Goal: Task Accomplishment & Management: Complete application form

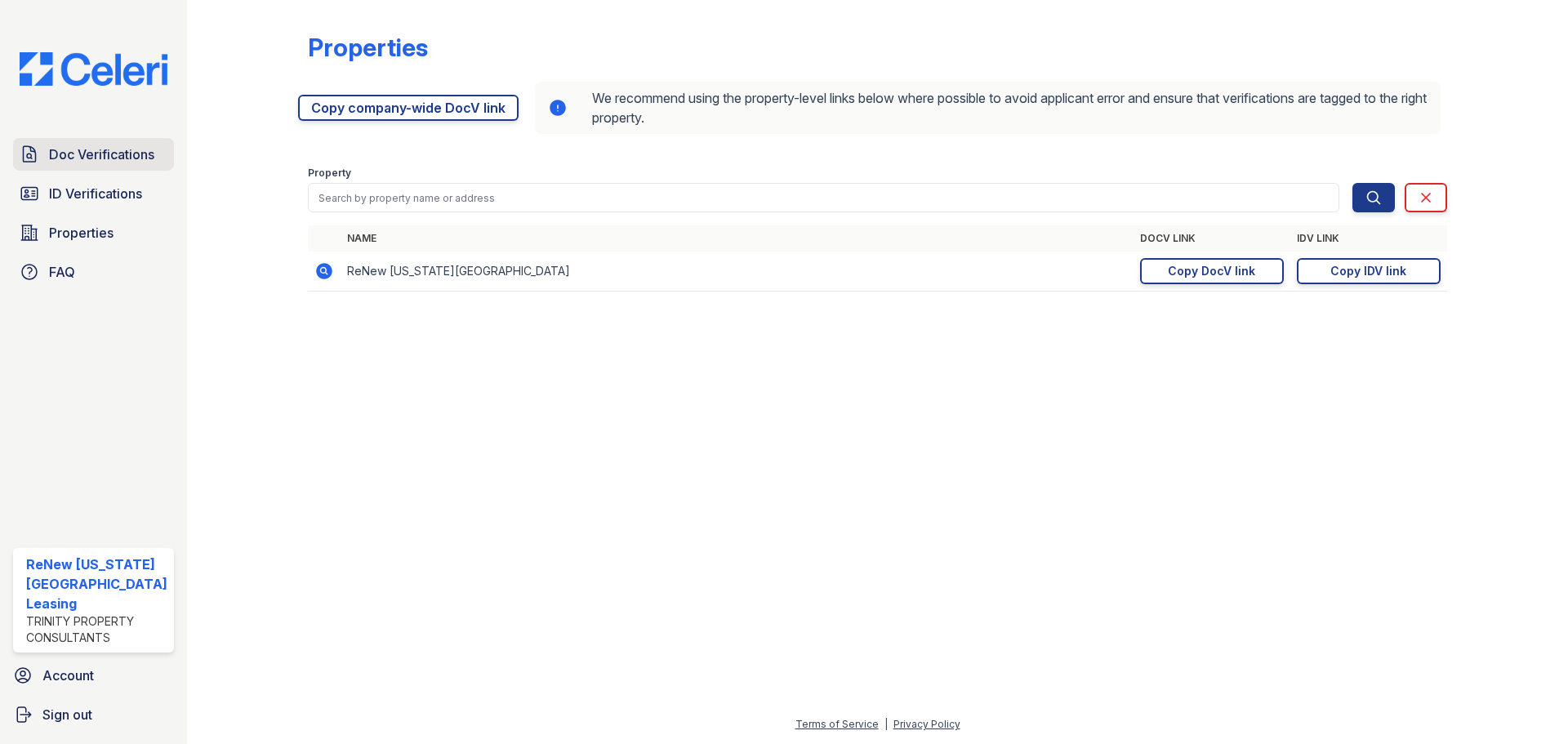
click at [135, 148] on span "Doc Verifications" at bounding box center [102, 154] width 106 height 19
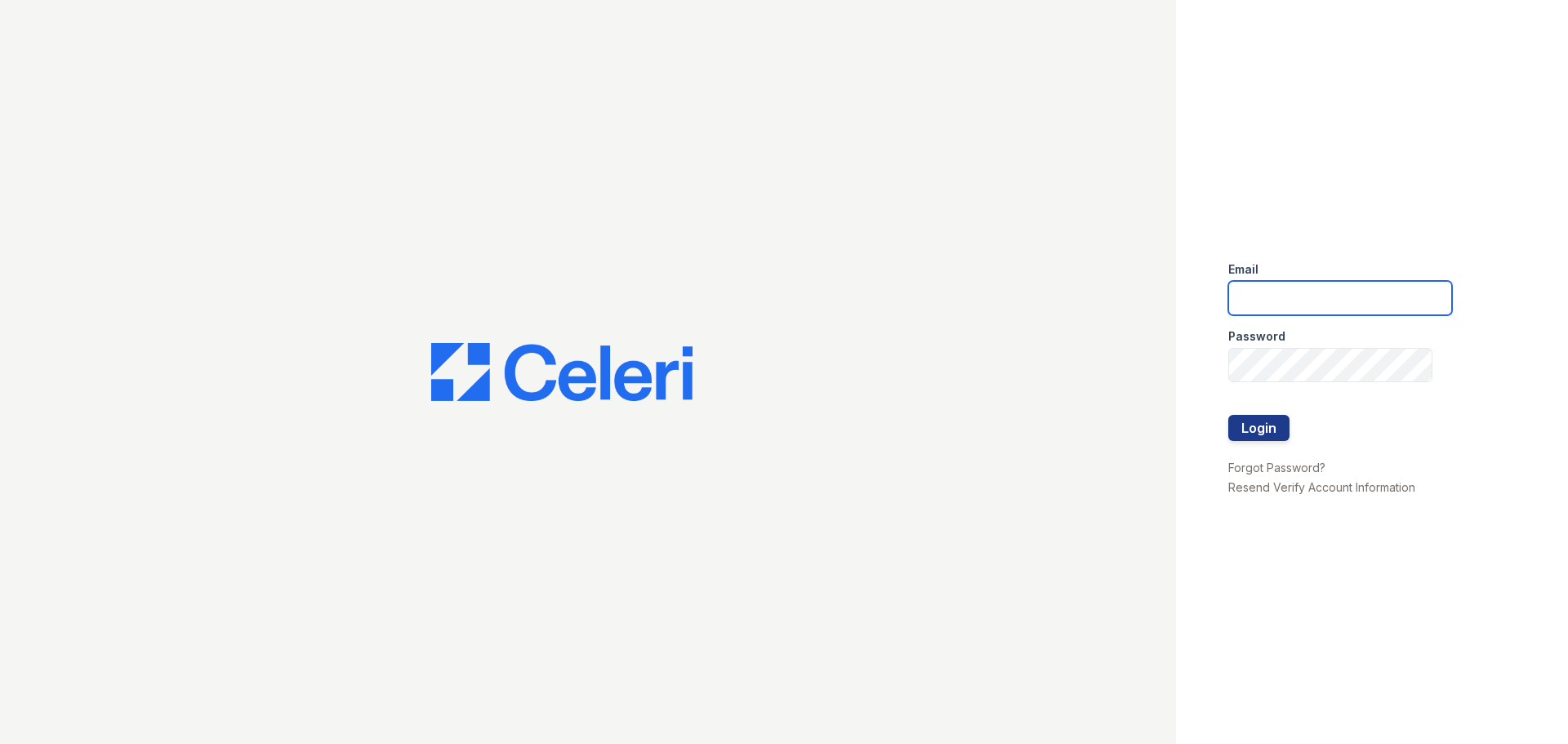
click at [1313, 296] on input "email" at bounding box center [1340, 298] width 224 height 34
type input "renewvirginiabeach@trinity-pm.com"
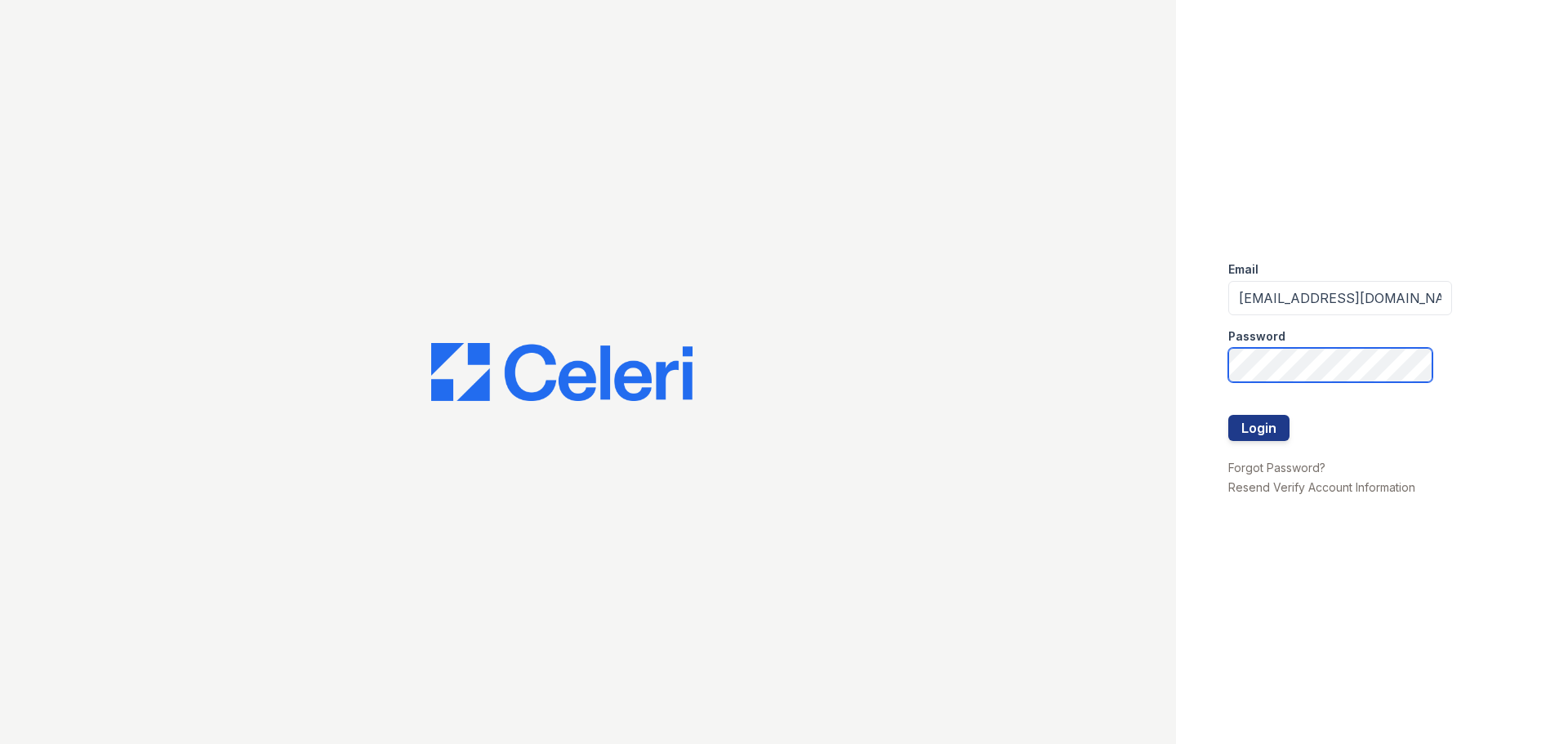
click at [1228, 415] on button "Login" at bounding box center [1259, 428] width 62 height 26
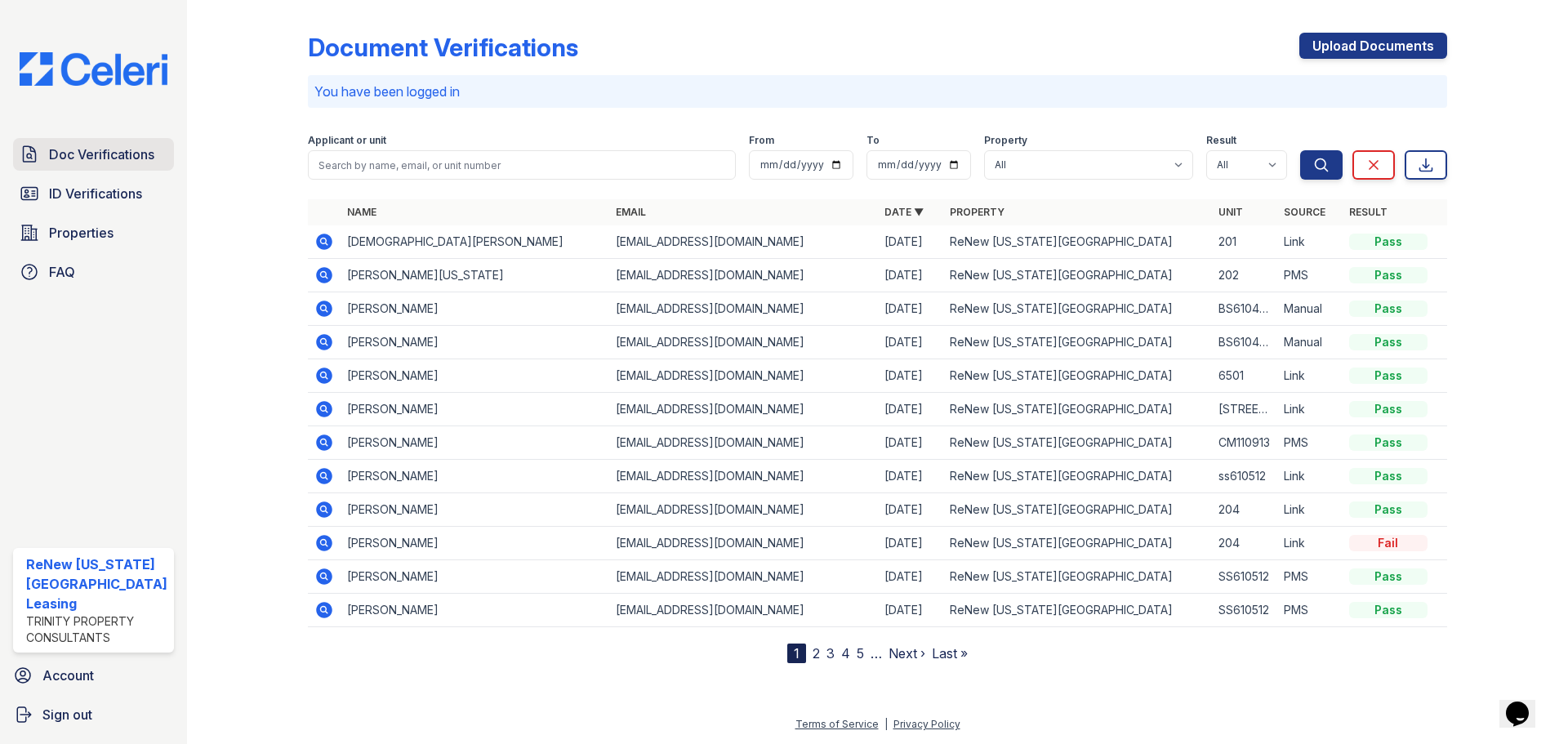
click at [115, 156] on span "Doc Verifications" at bounding box center [102, 154] width 106 height 19
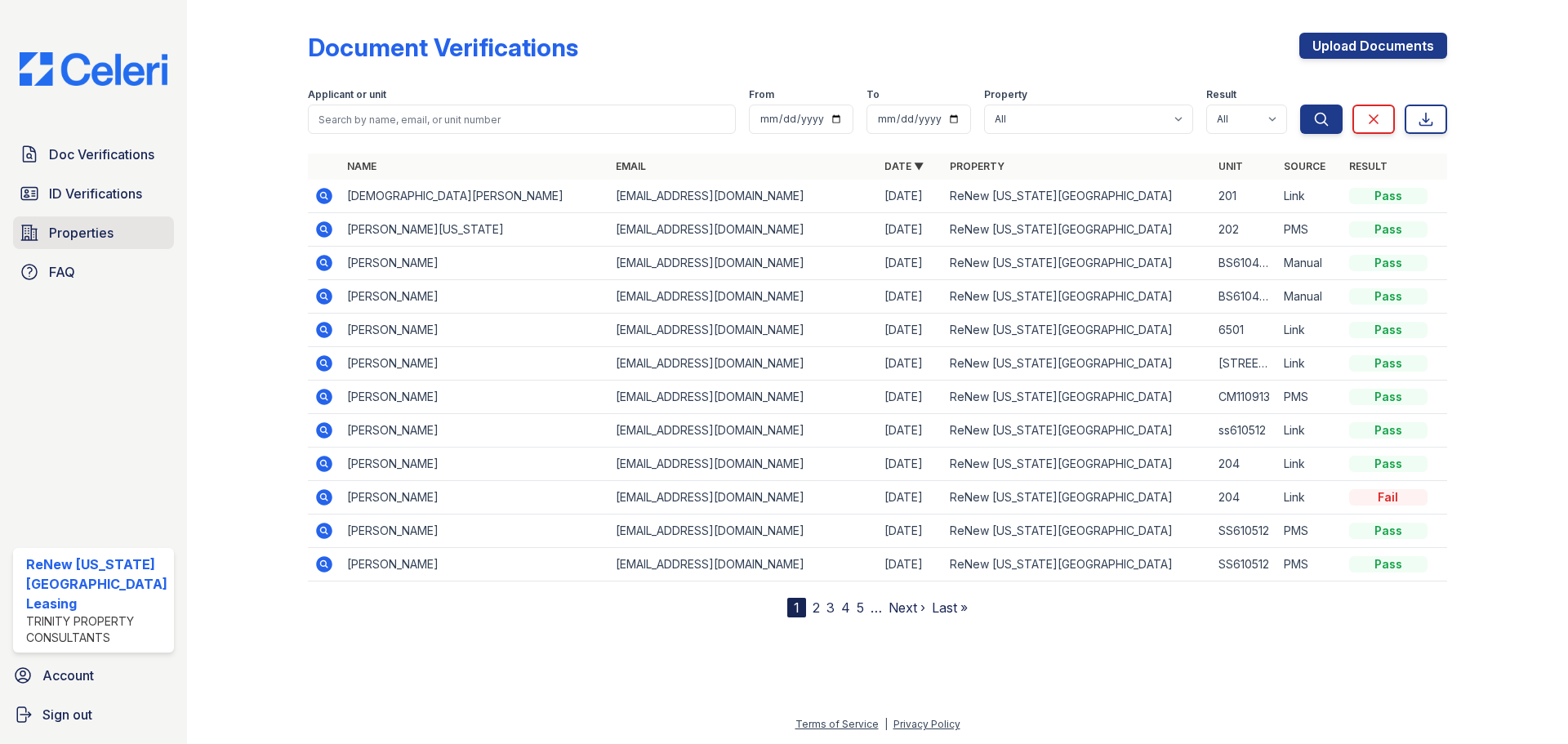
click at [100, 227] on span "Properties" at bounding box center [81, 232] width 64 height 19
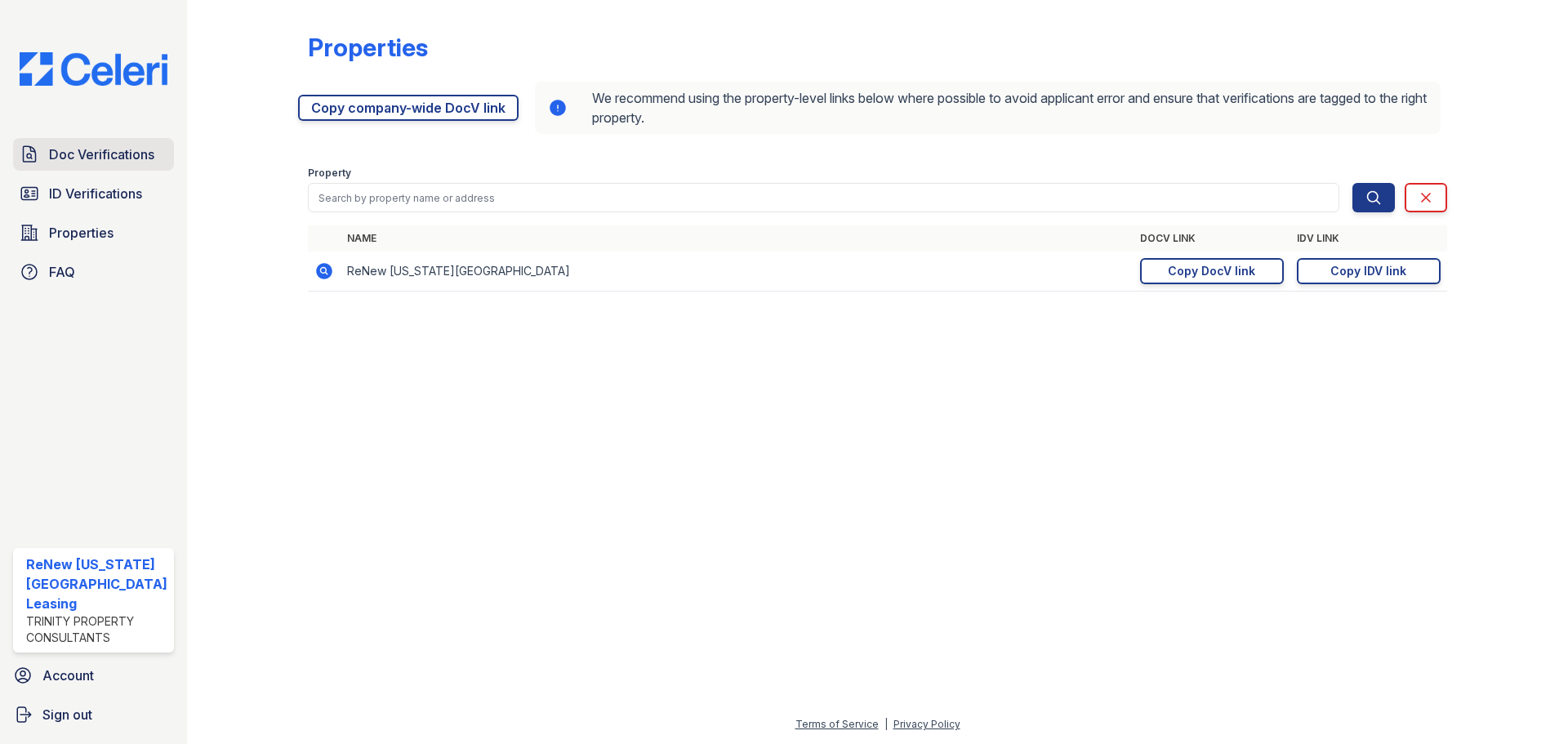
click at [104, 158] on span "Doc Verifications" at bounding box center [102, 154] width 106 height 19
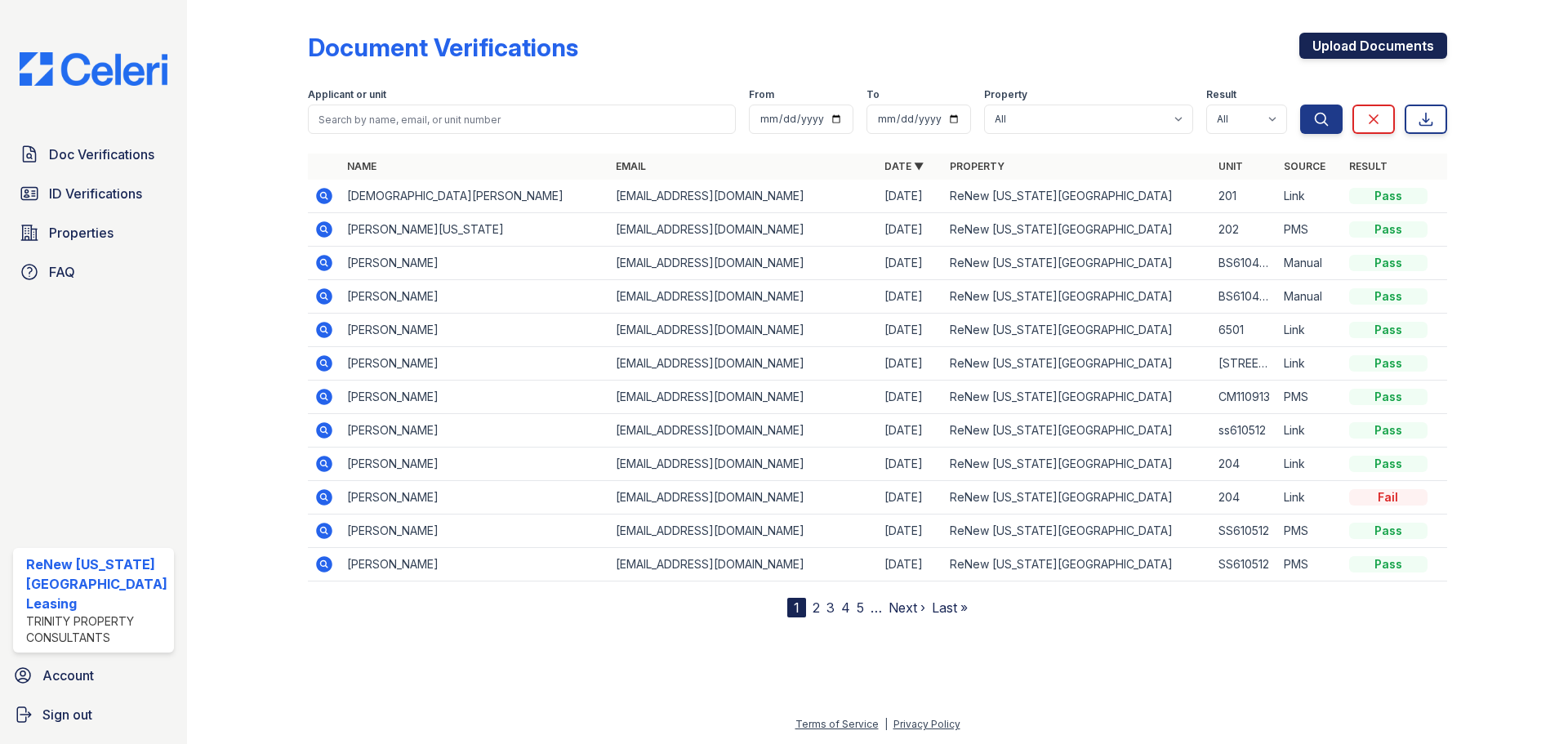
click at [1422, 43] on link "Upload Documents" at bounding box center [1373, 46] width 148 height 26
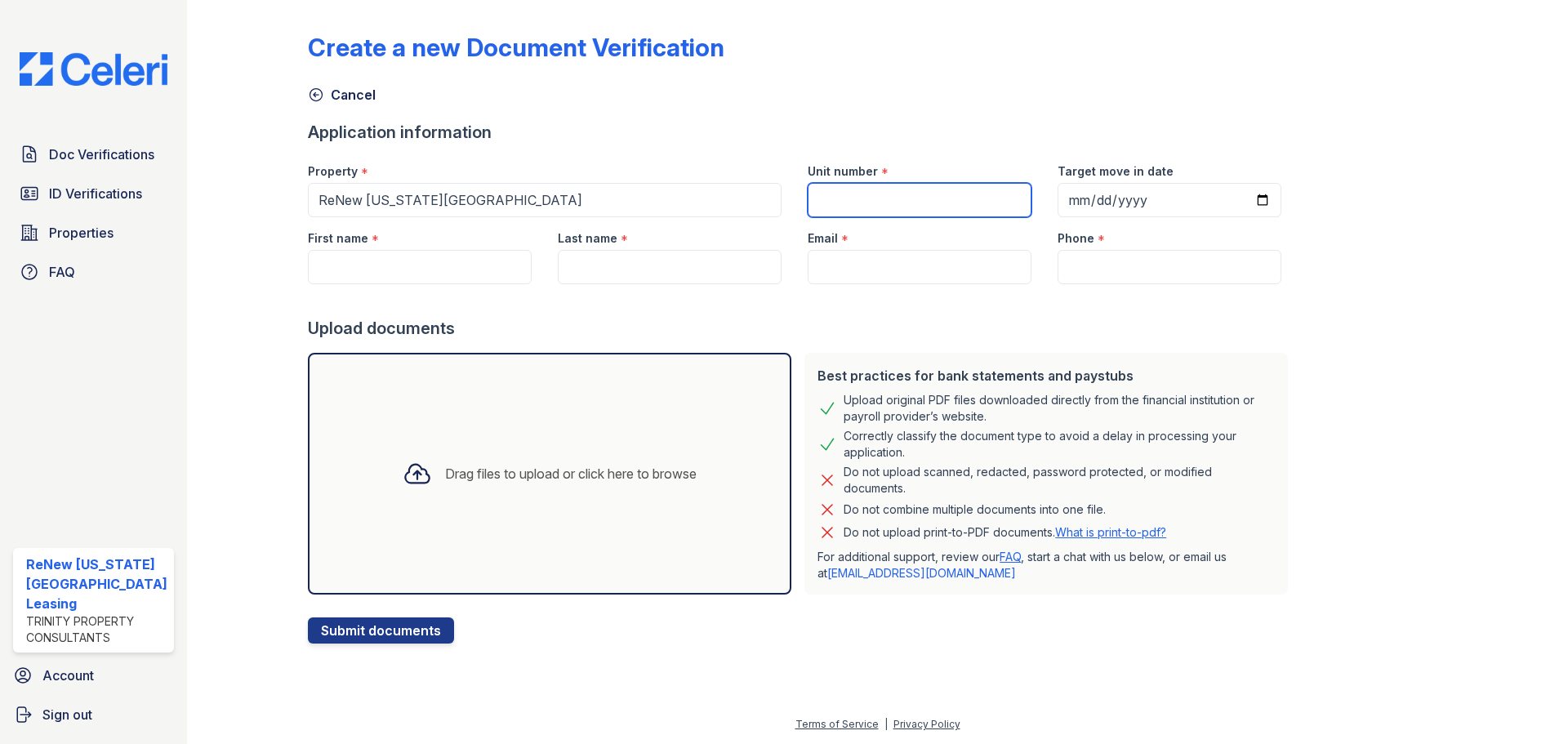
click at [899, 195] on input "Unit number" at bounding box center [920, 200] width 224 height 34
type input "BS6104 203"
click at [1237, 204] on input "Target move in date" at bounding box center [1169, 200] width 224 height 34
type input "2025-09-05"
click at [375, 255] on input "First name" at bounding box center [419, 267] width 224 height 34
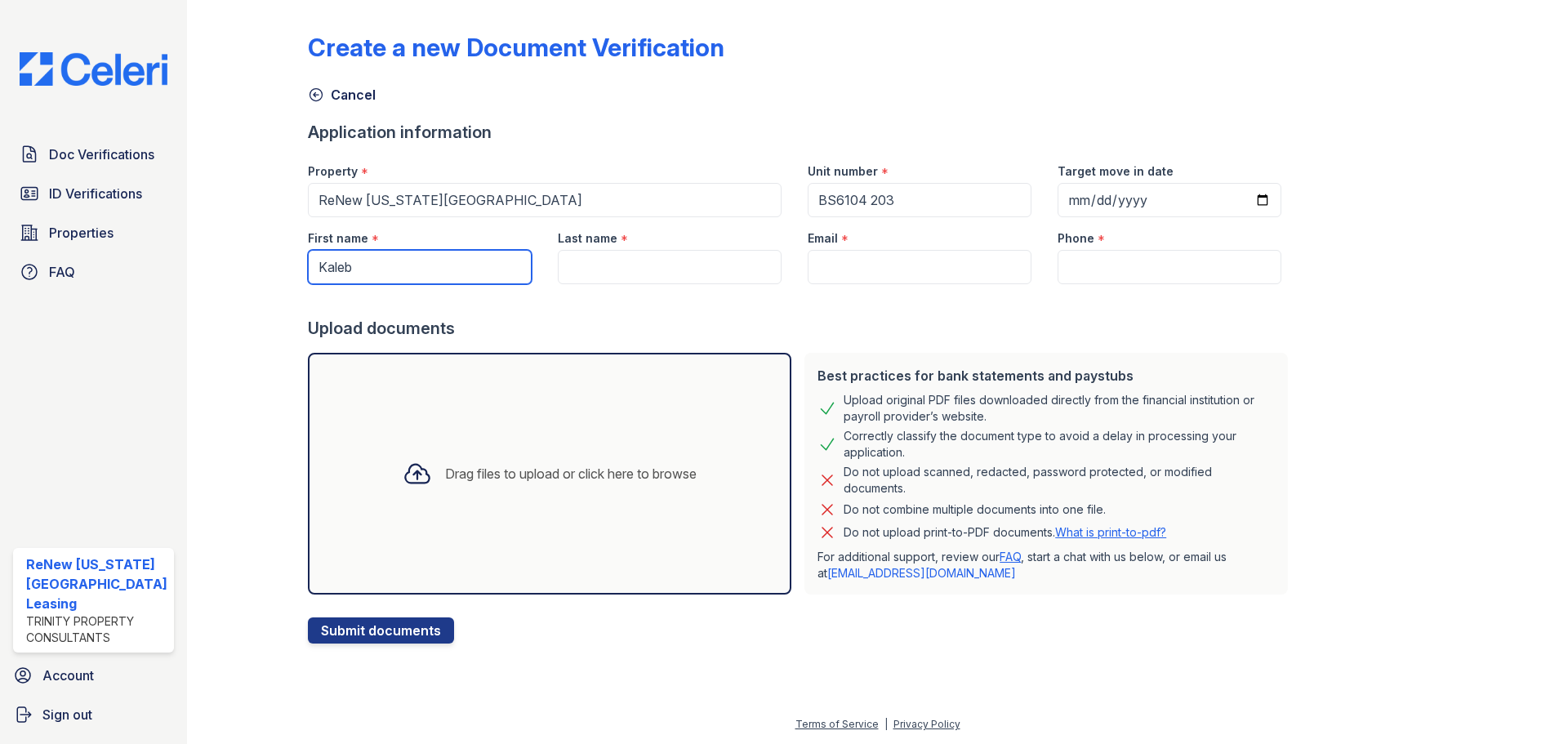
type input "Kaleb"
click at [574, 269] on input "Last name" at bounding box center [669, 267] width 224 height 34
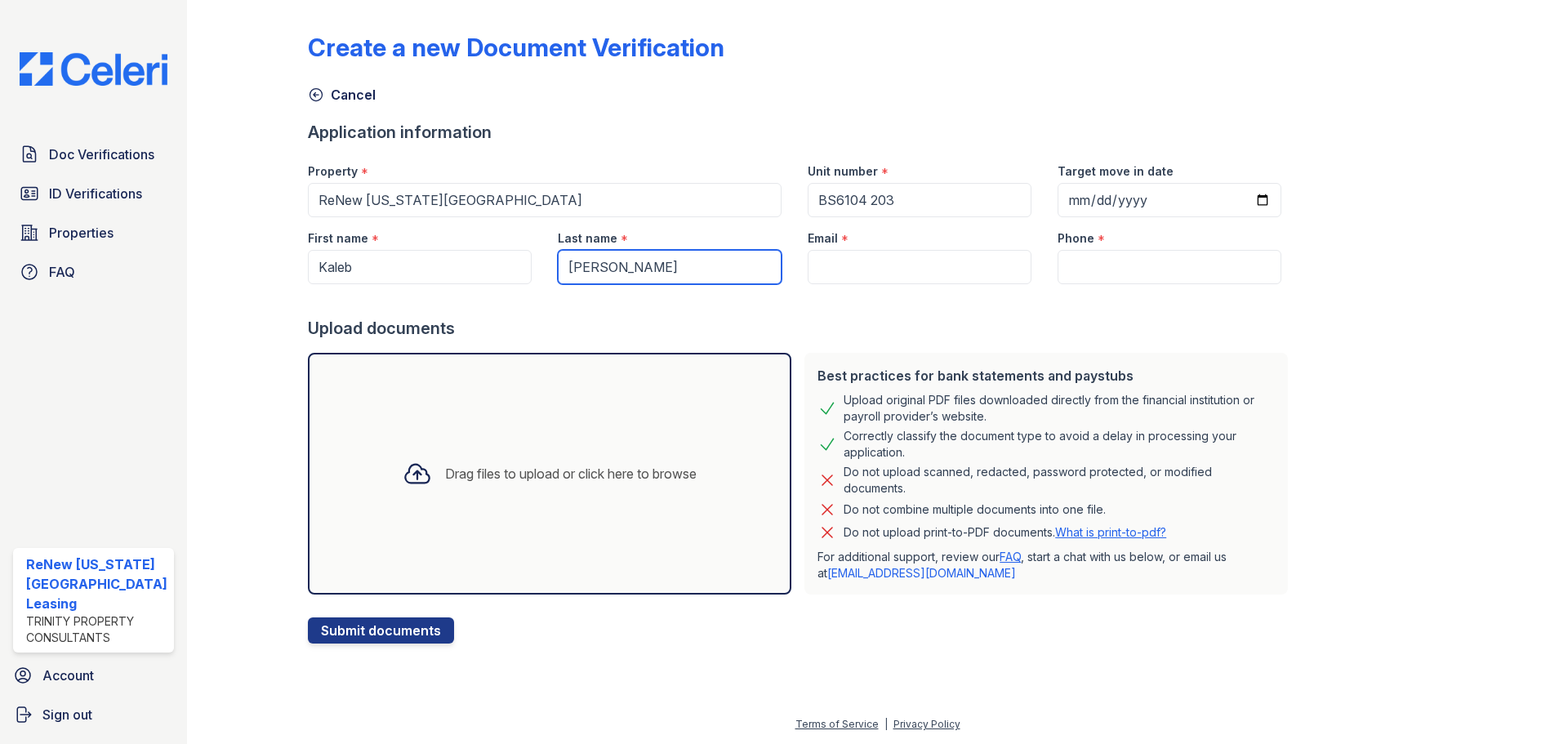
type input "Griggs"
click at [923, 269] on input "Email" at bounding box center [920, 267] width 224 height 34
click at [918, 263] on input "Email" at bounding box center [920, 267] width 224 height 34
click at [781, 341] on form "Application information Property * ReNew Virginia Beach Unit number * BS6104 20…" at bounding box center [801, 381] width 987 height 522
click at [879, 263] on input "Email" at bounding box center [920, 267] width 224 height 34
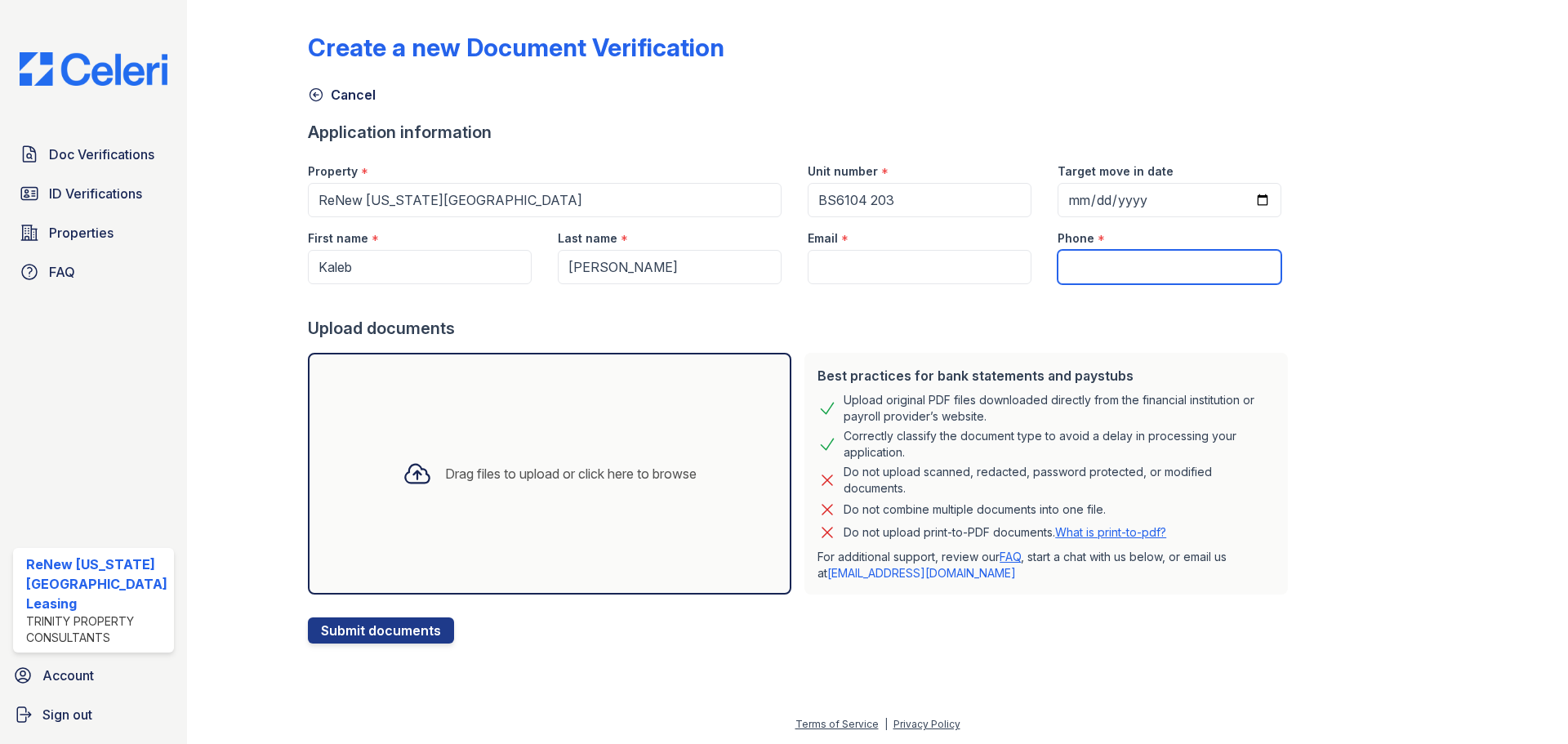
click at [1098, 265] on input "Phone" at bounding box center [1169, 267] width 224 height 34
paste input "(904) 440-4172"
type input "(904) 440-4172"
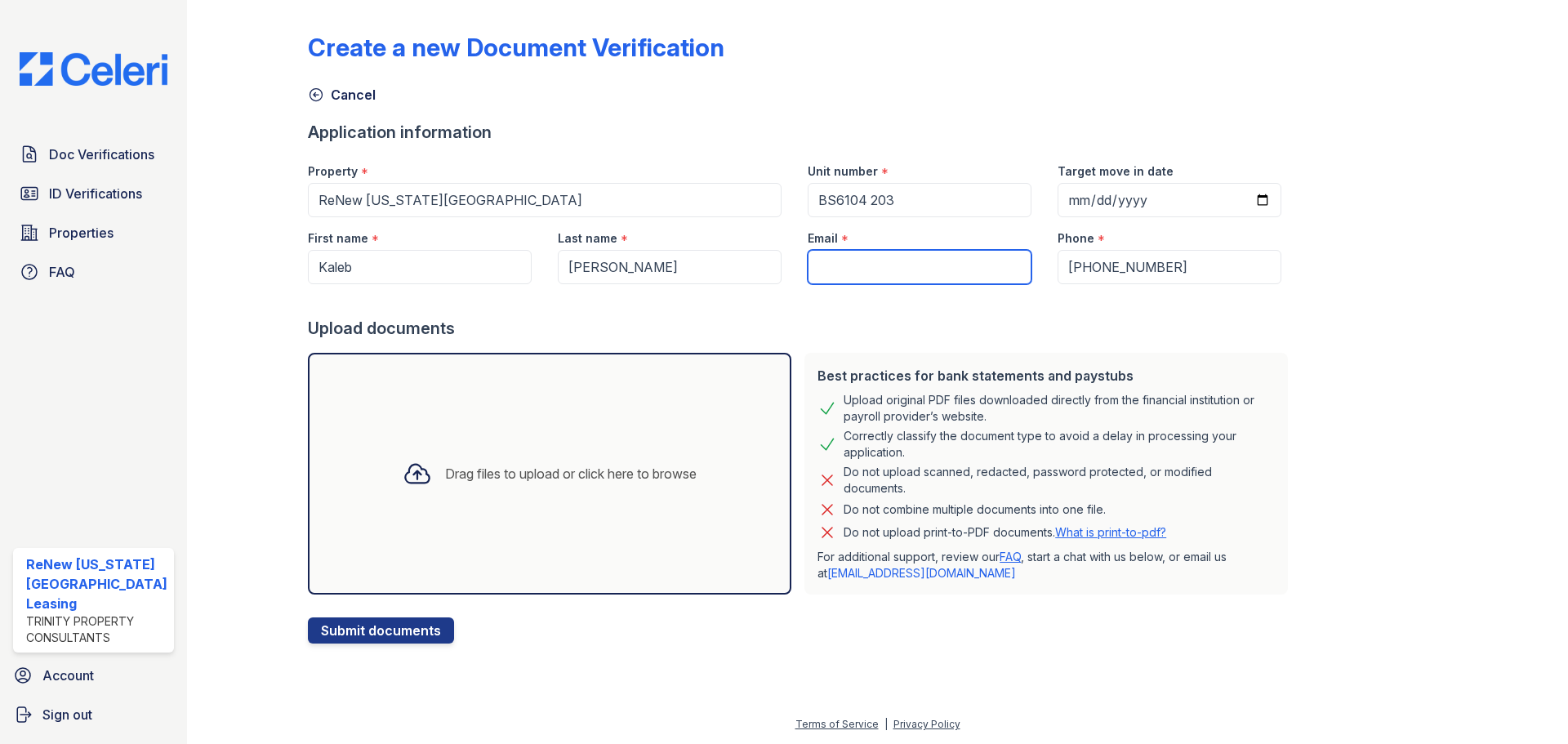
click at [829, 272] on input "Email" at bounding box center [920, 267] width 224 height 34
paste input "[EMAIL_ADDRESS][DOMAIN_NAME]"
type input "[EMAIL_ADDRESS][DOMAIN_NAME]"
click at [570, 484] on div "Drag files to upload or click here to browse" at bounding box center [549, 473] width 320 height 55
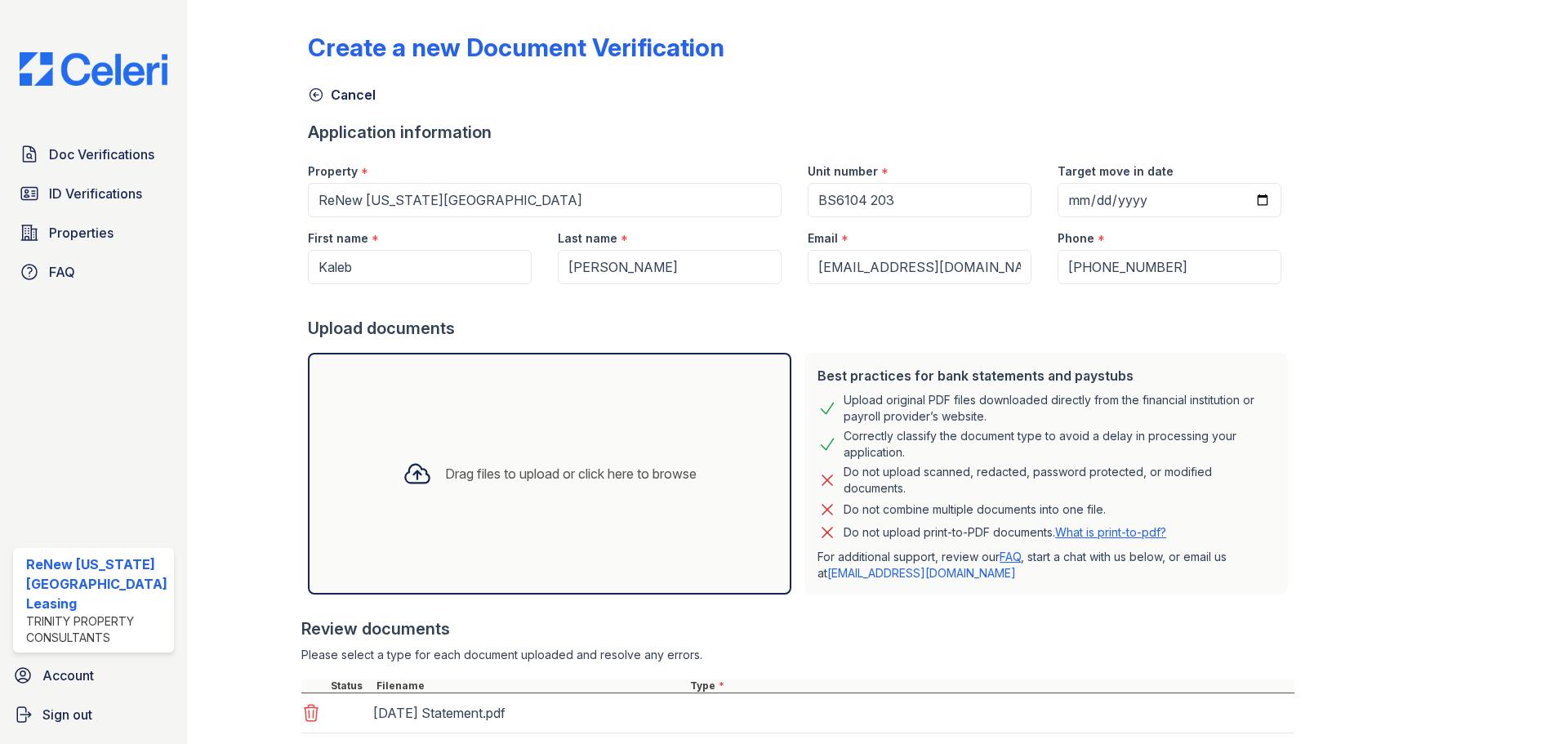
click at [618, 442] on div "Drag files to upload or click here to browse" at bounding box center [549, 473] width 484 height 241
click at [567, 453] on div "Drag files to upload or click here to browse" at bounding box center [549, 473] width 320 height 55
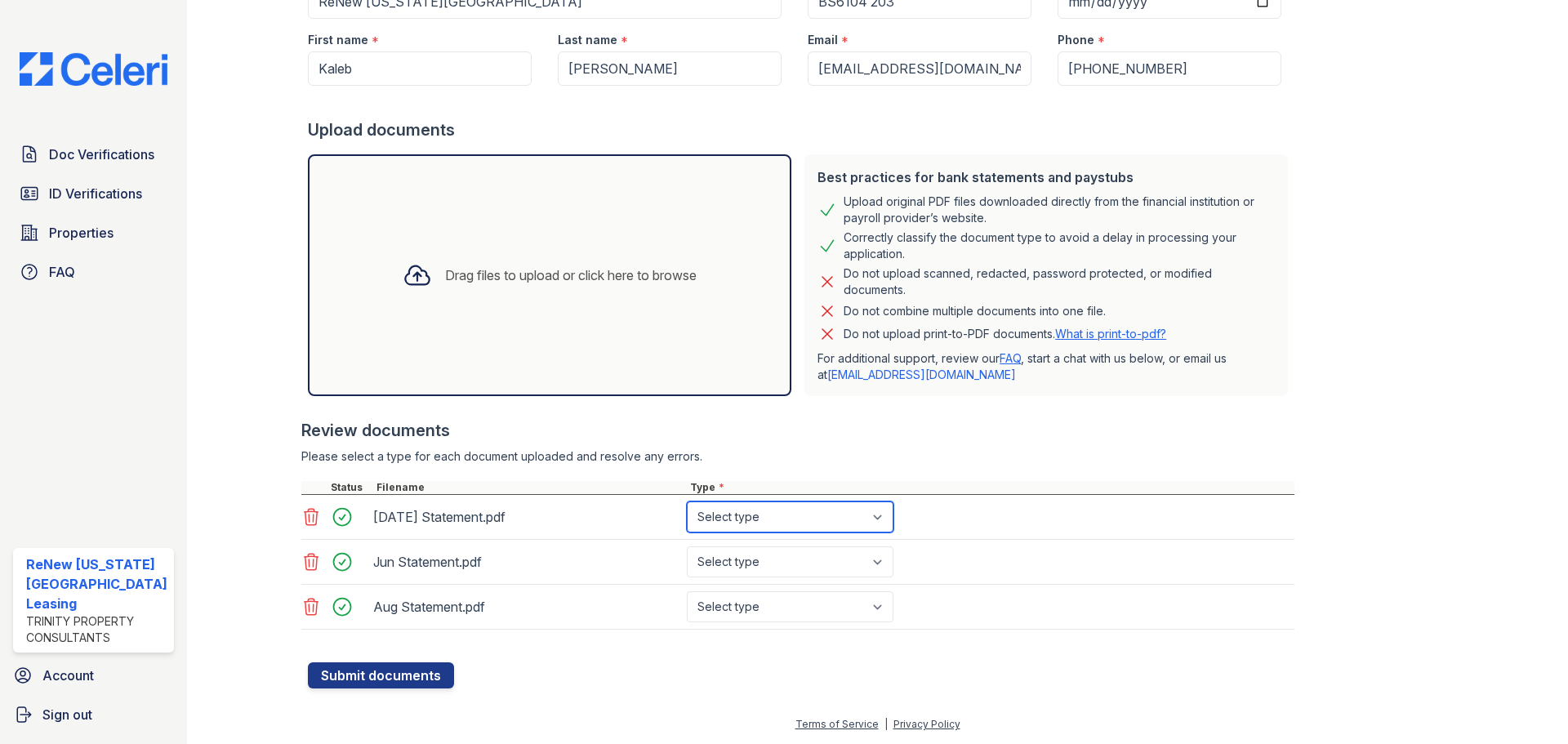
click at [759, 526] on select "Select type Paystub Bank Statement Offer Letter Tax Documents Benefit Award Let…" at bounding box center [790, 516] width 207 height 31
select select "bank_statement"
click at [687, 501] on select "Select type Paystub Bank Statement Offer Letter Tax Documents Benefit Award Let…" at bounding box center [790, 516] width 207 height 31
click at [755, 554] on select "Select type Paystub Bank Statement Offer Letter Tax Documents Benefit Award Let…" at bounding box center [790, 561] width 207 height 31
select select "bank_statement"
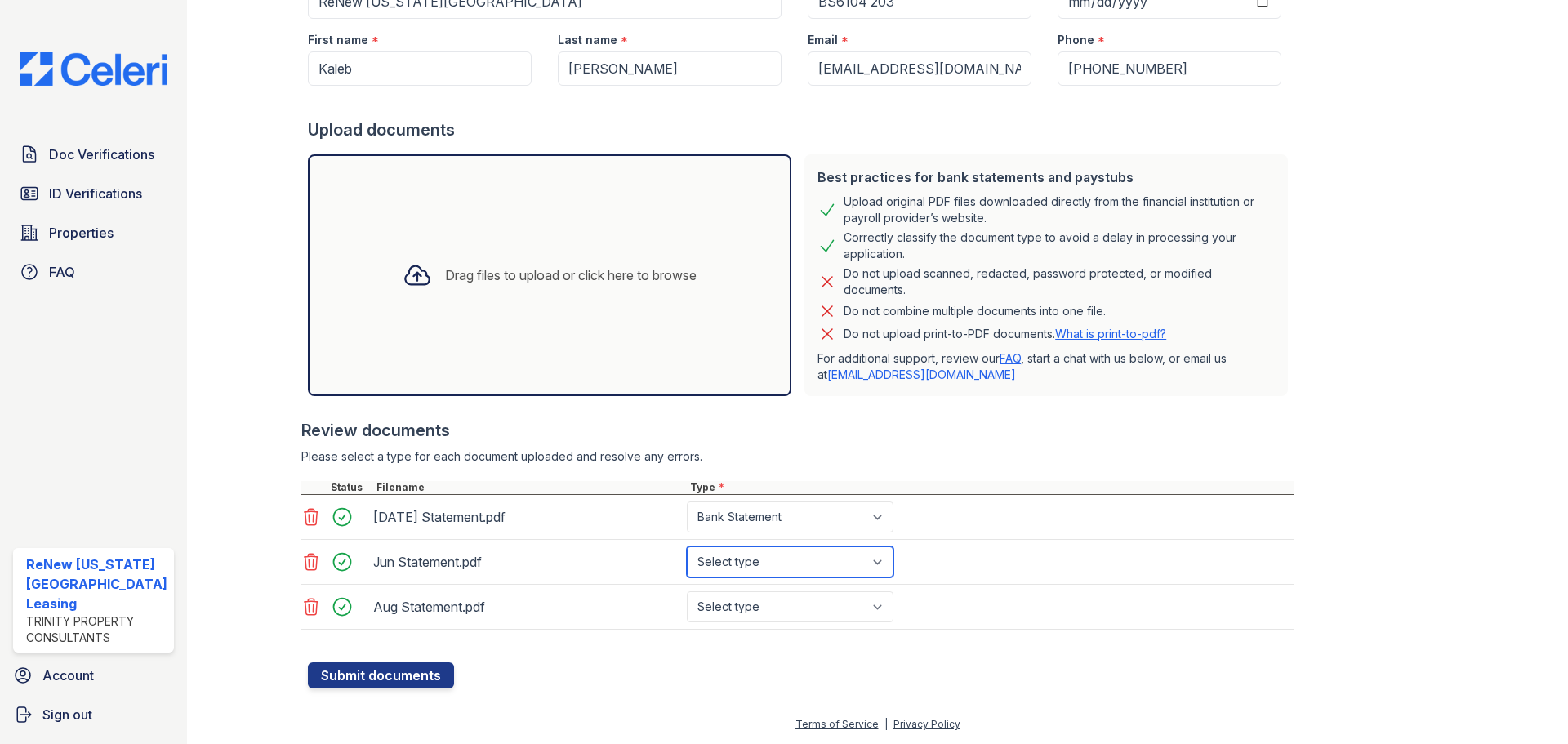
click at [687, 546] on select "Select type Paystub Bank Statement Offer Letter Tax Documents Benefit Award Let…" at bounding box center [790, 561] width 207 height 31
click at [766, 608] on select "Select type Paystub Bank Statement Offer Letter Tax Documents Benefit Award Let…" at bounding box center [790, 606] width 207 height 31
select select "bank_statement"
click at [687, 591] on select "Select type Paystub Bank Statement Offer Letter Tax Documents Benefit Award Let…" at bounding box center [790, 606] width 207 height 31
click at [429, 674] on button "Submit documents" at bounding box center [381, 675] width 146 height 26
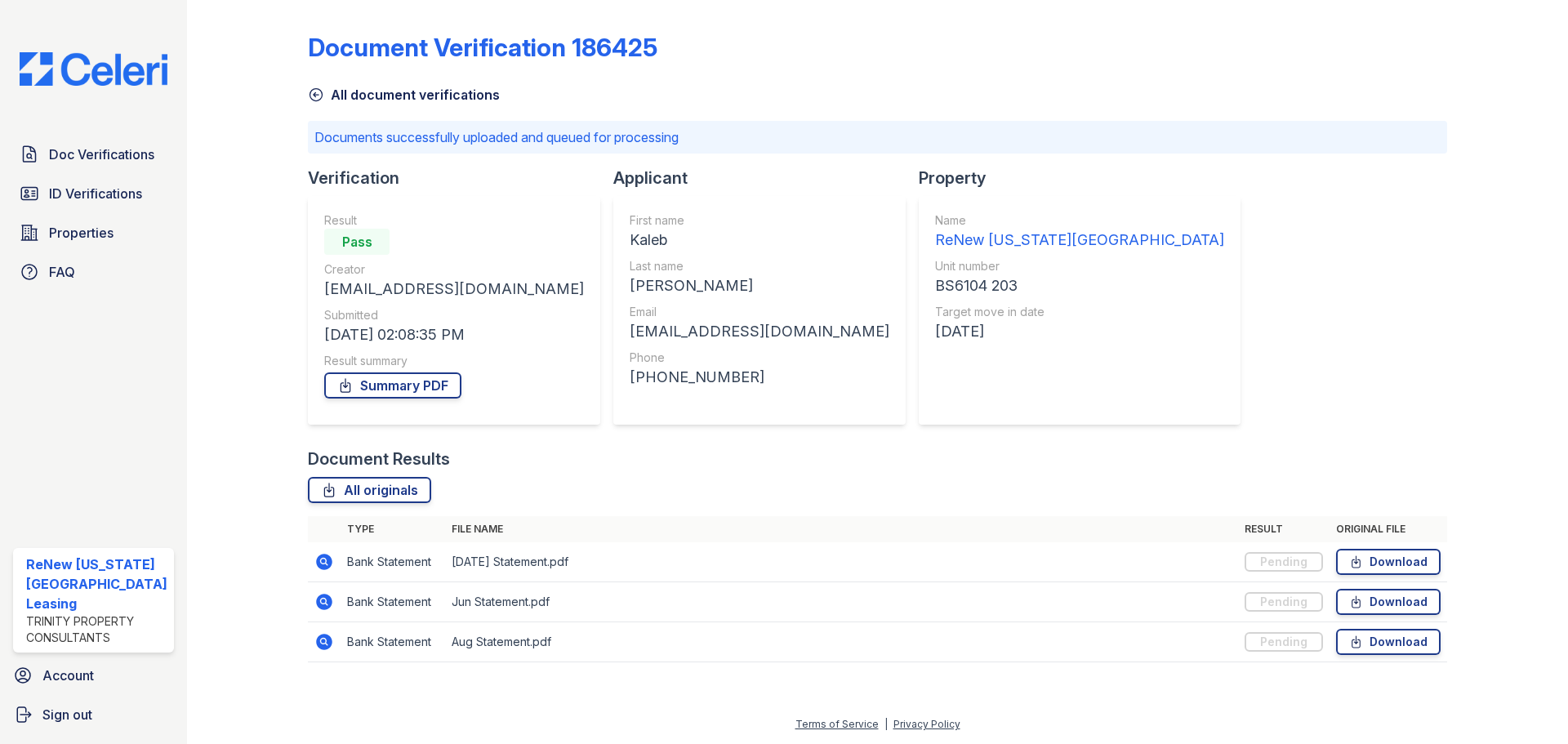
click at [310, 95] on icon at bounding box center [316, 95] width 12 height 12
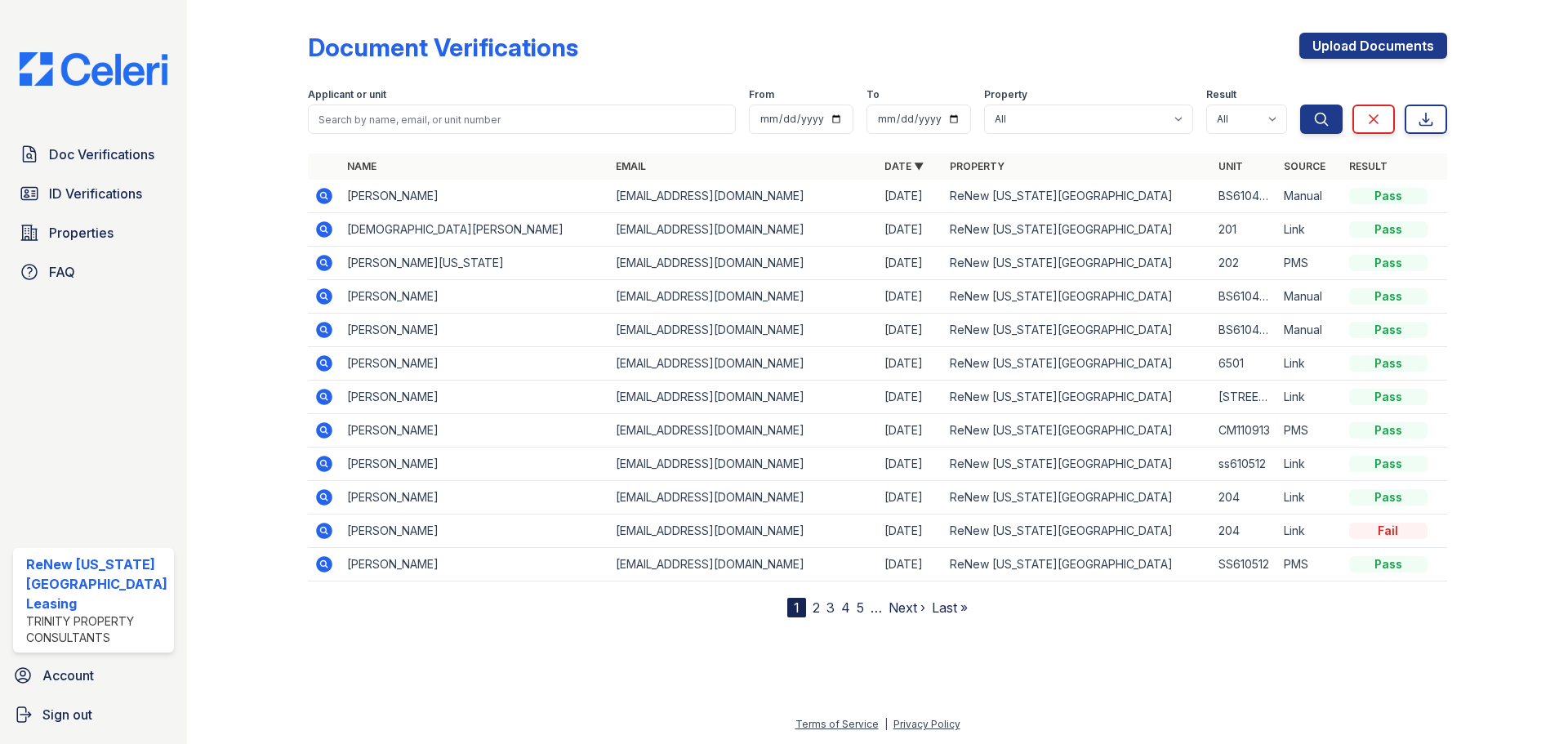
click at [316, 297] on icon at bounding box center [324, 296] width 17 height 17
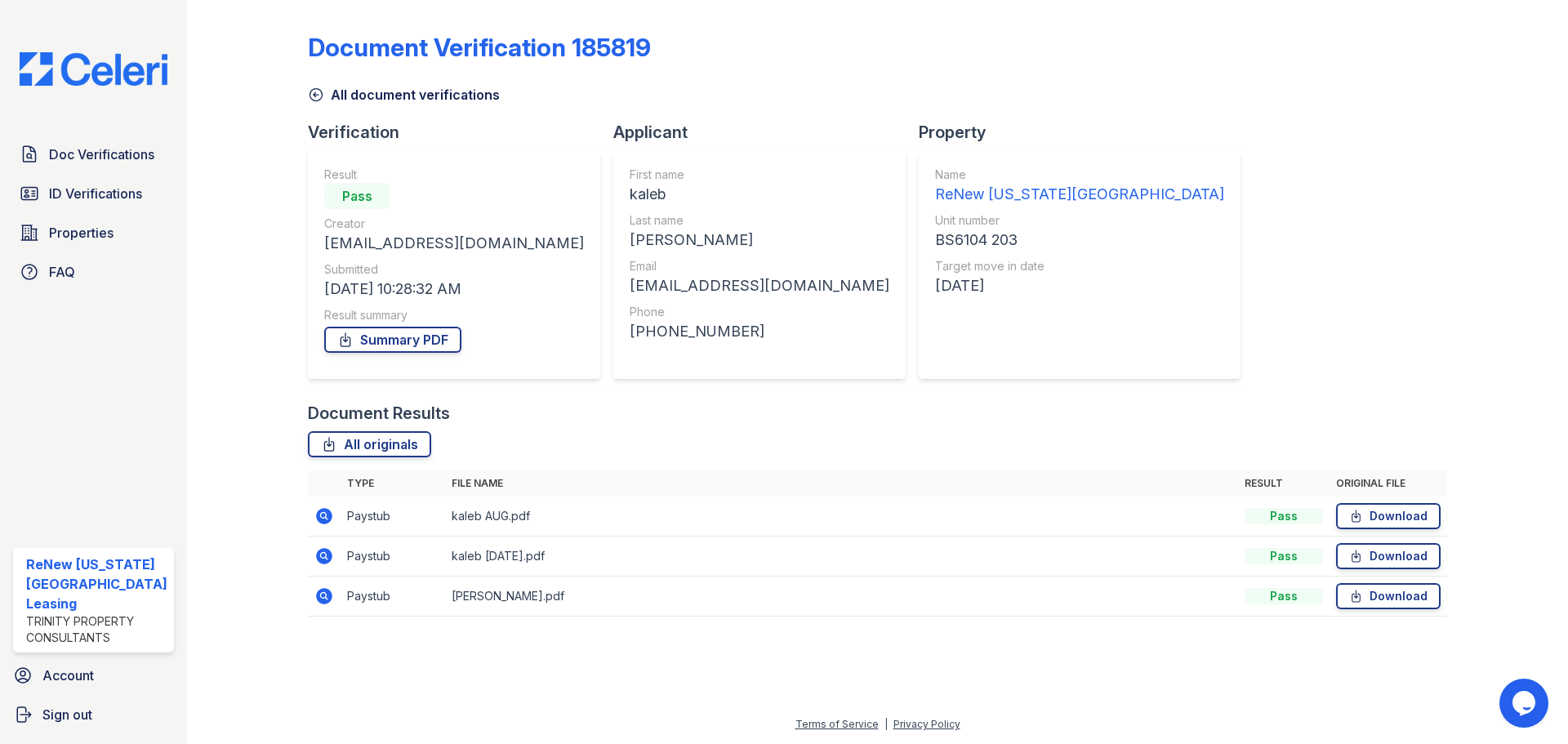
click at [326, 514] on icon at bounding box center [324, 516] width 17 height 17
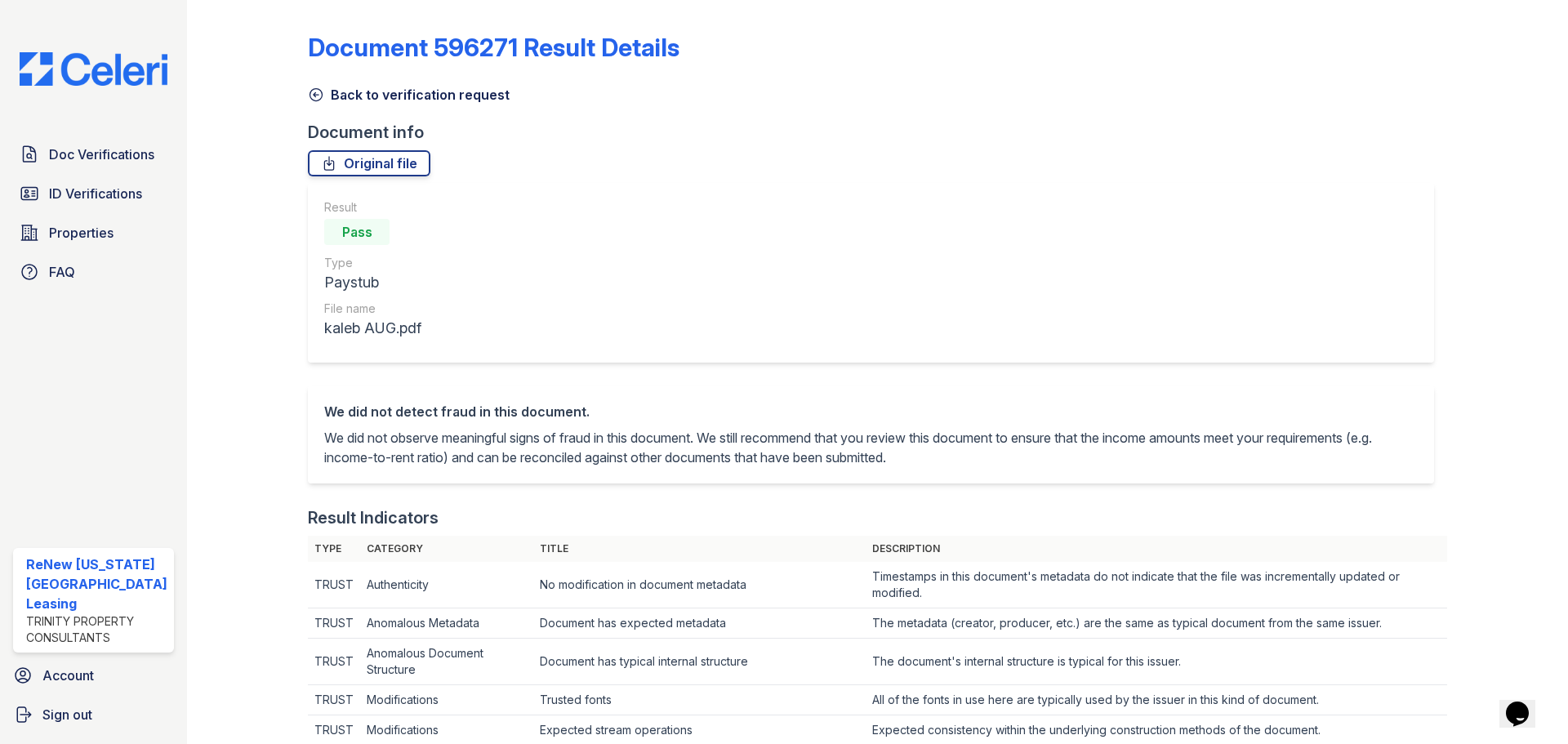
drag, startPoint x: 313, startPoint y: 93, endPoint x: 317, endPoint y: 110, distance: 17.5
click at [313, 93] on icon at bounding box center [316, 95] width 12 height 12
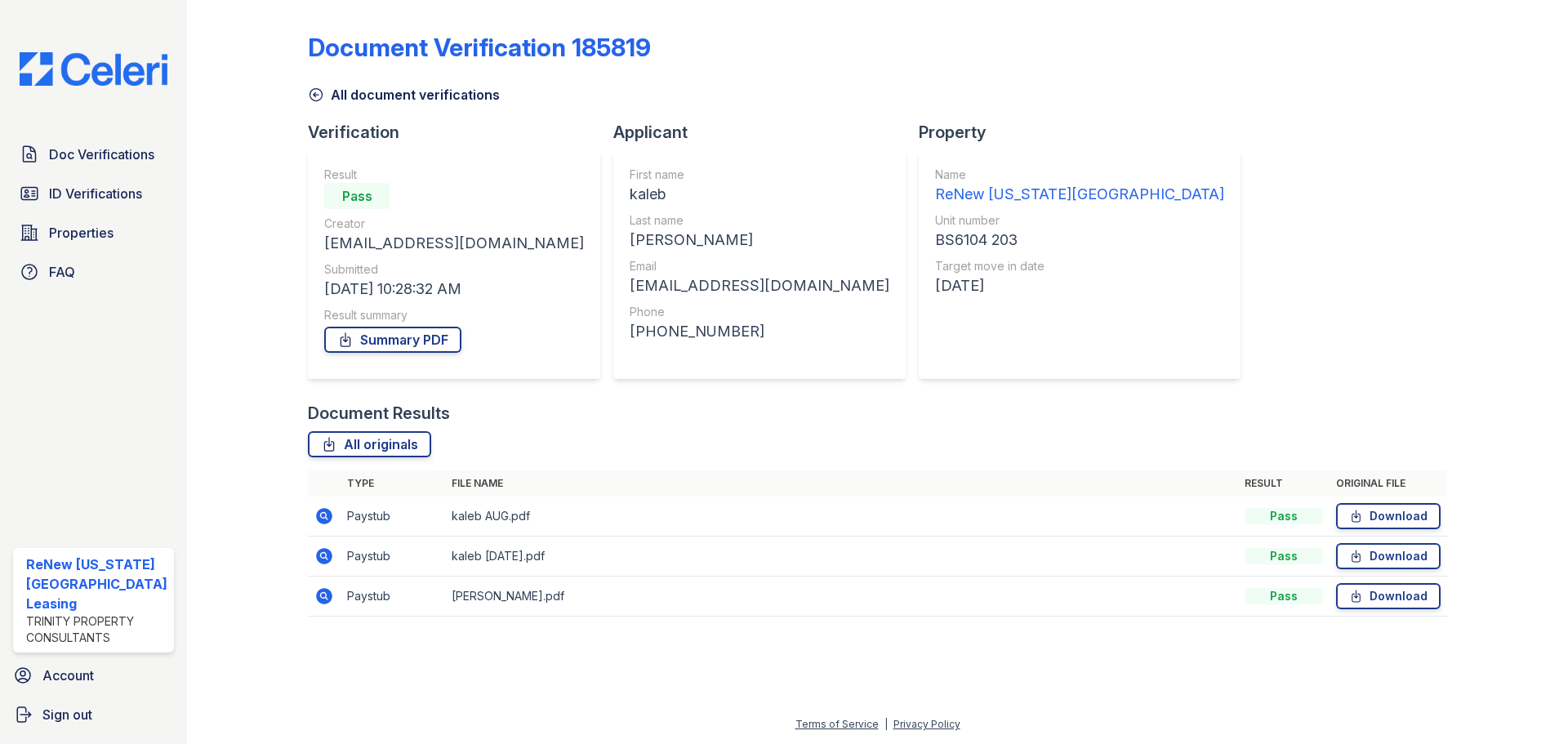
click at [319, 553] on icon at bounding box center [324, 556] width 17 height 17
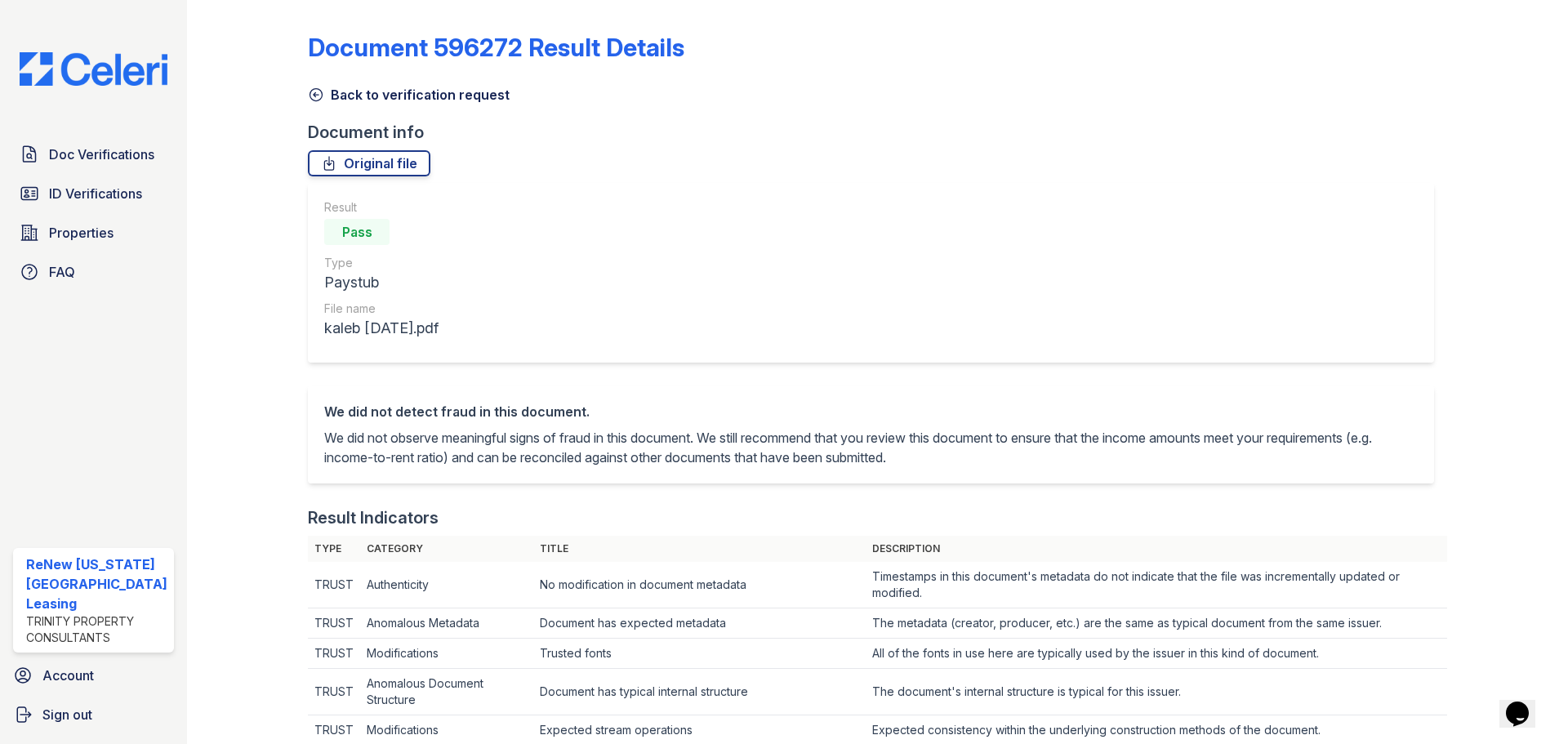
click at [307, 88] on icon at bounding box center [315, 94] width 17 height 17
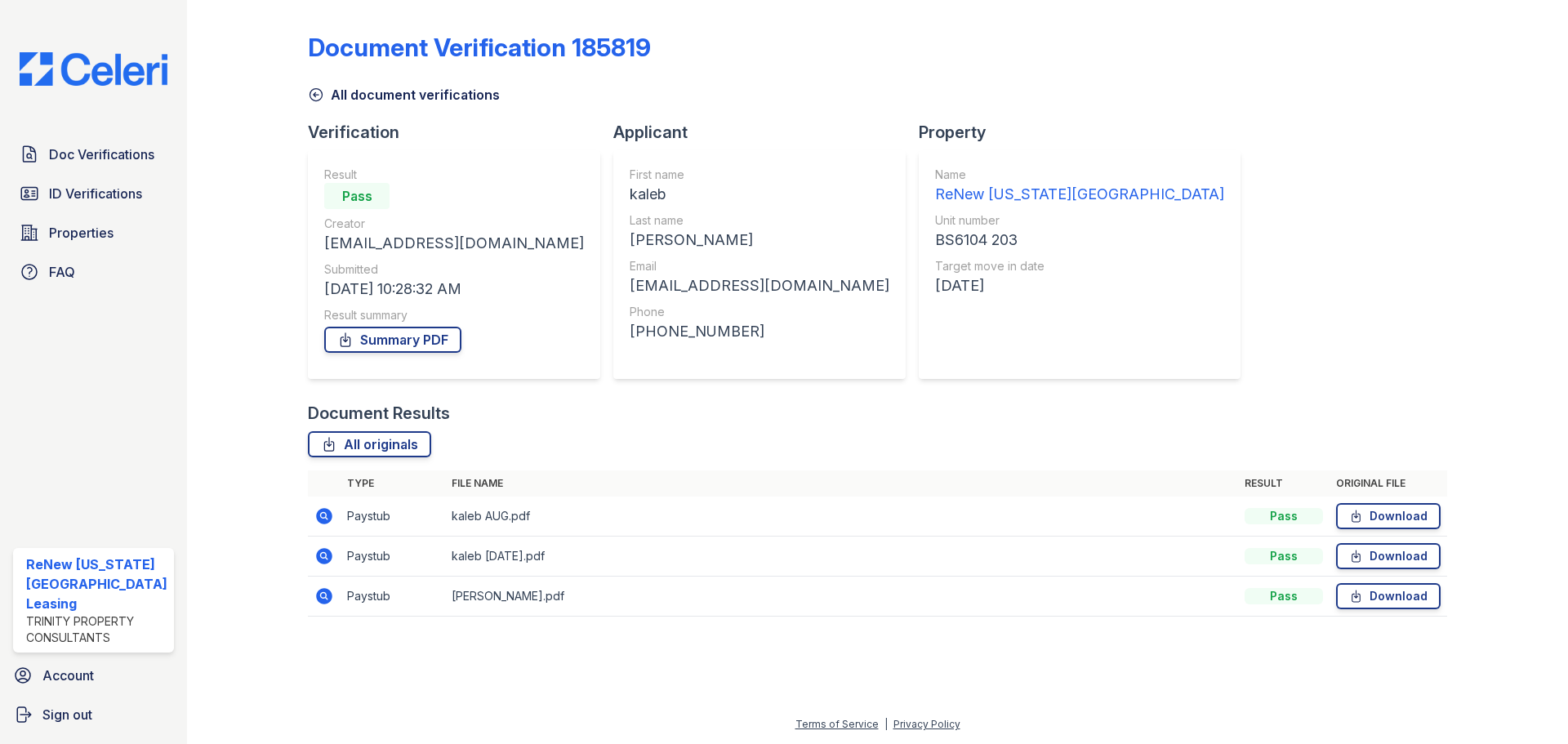
click at [323, 600] on icon at bounding box center [324, 595] width 17 height 17
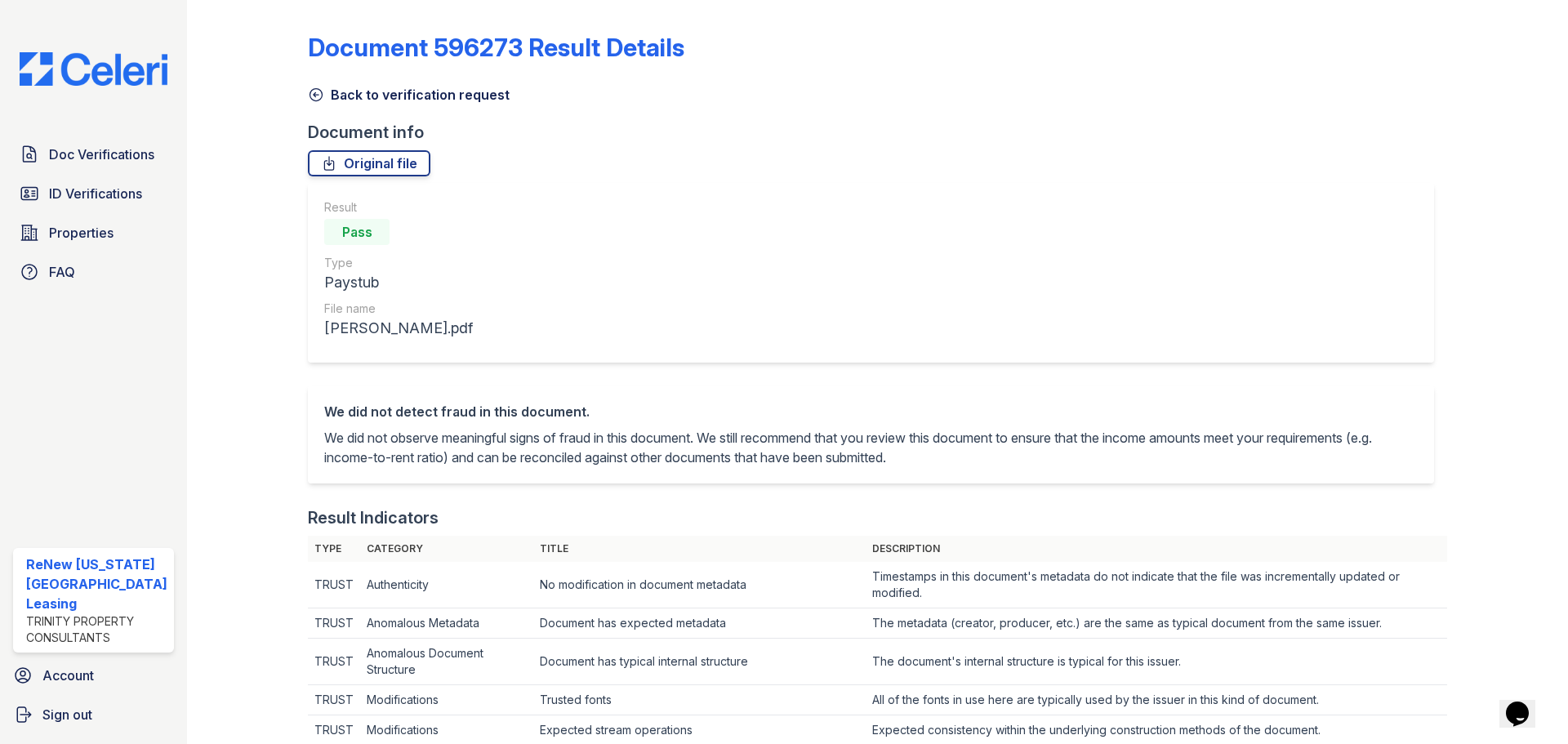
click at [311, 88] on icon at bounding box center [315, 94] width 17 height 17
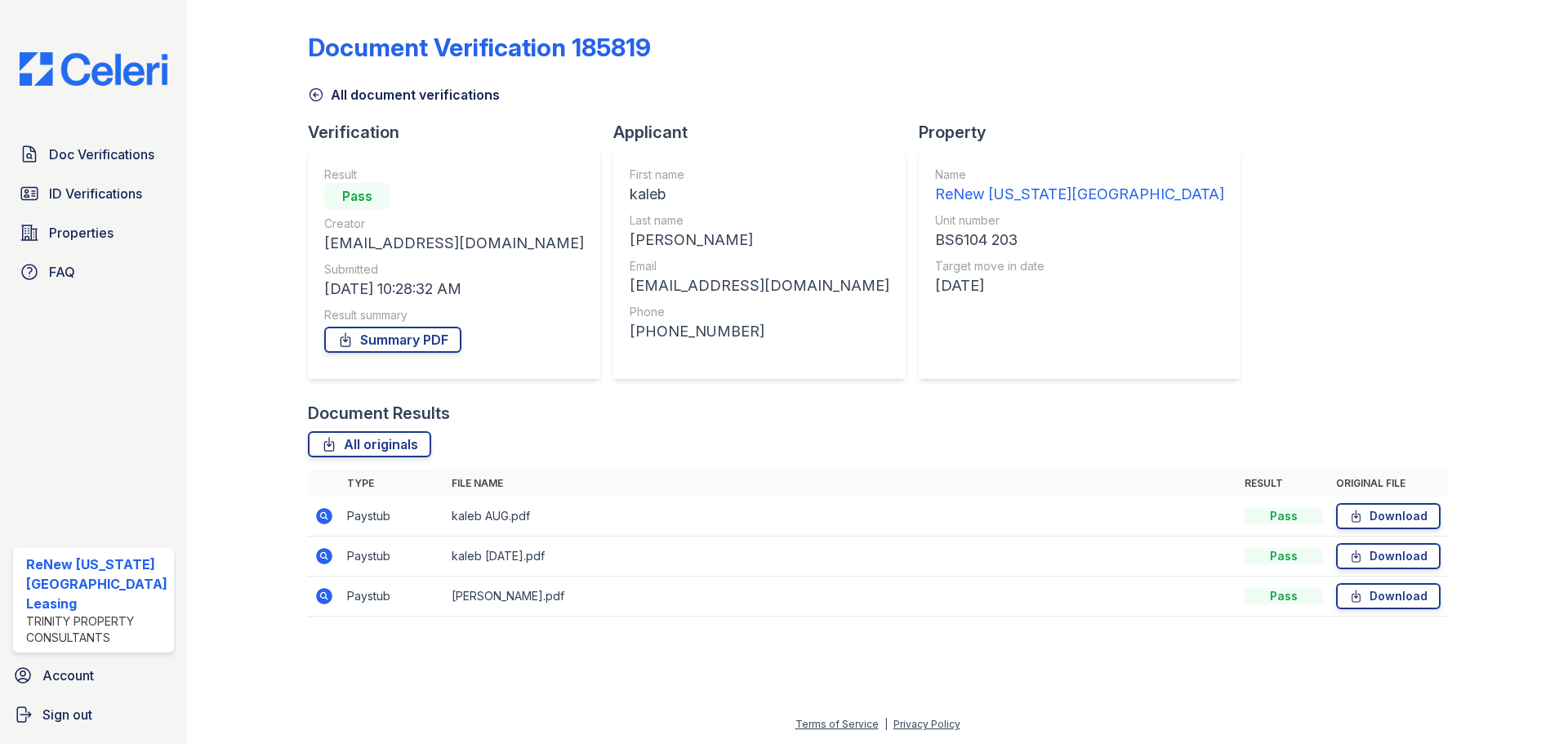
click at [310, 98] on icon at bounding box center [316, 95] width 12 height 12
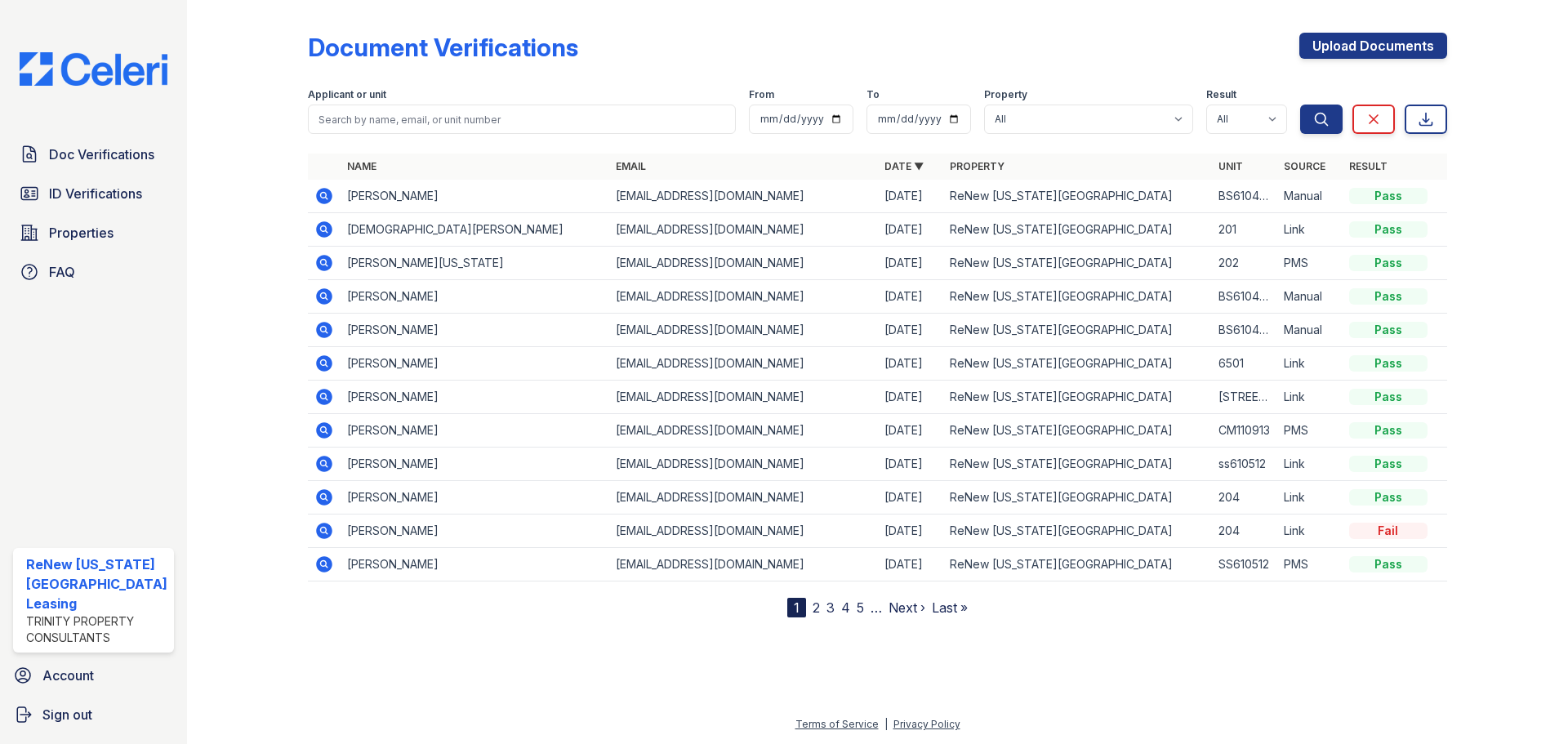
click at [320, 328] on icon at bounding box center [324, 329] width 19 height 19
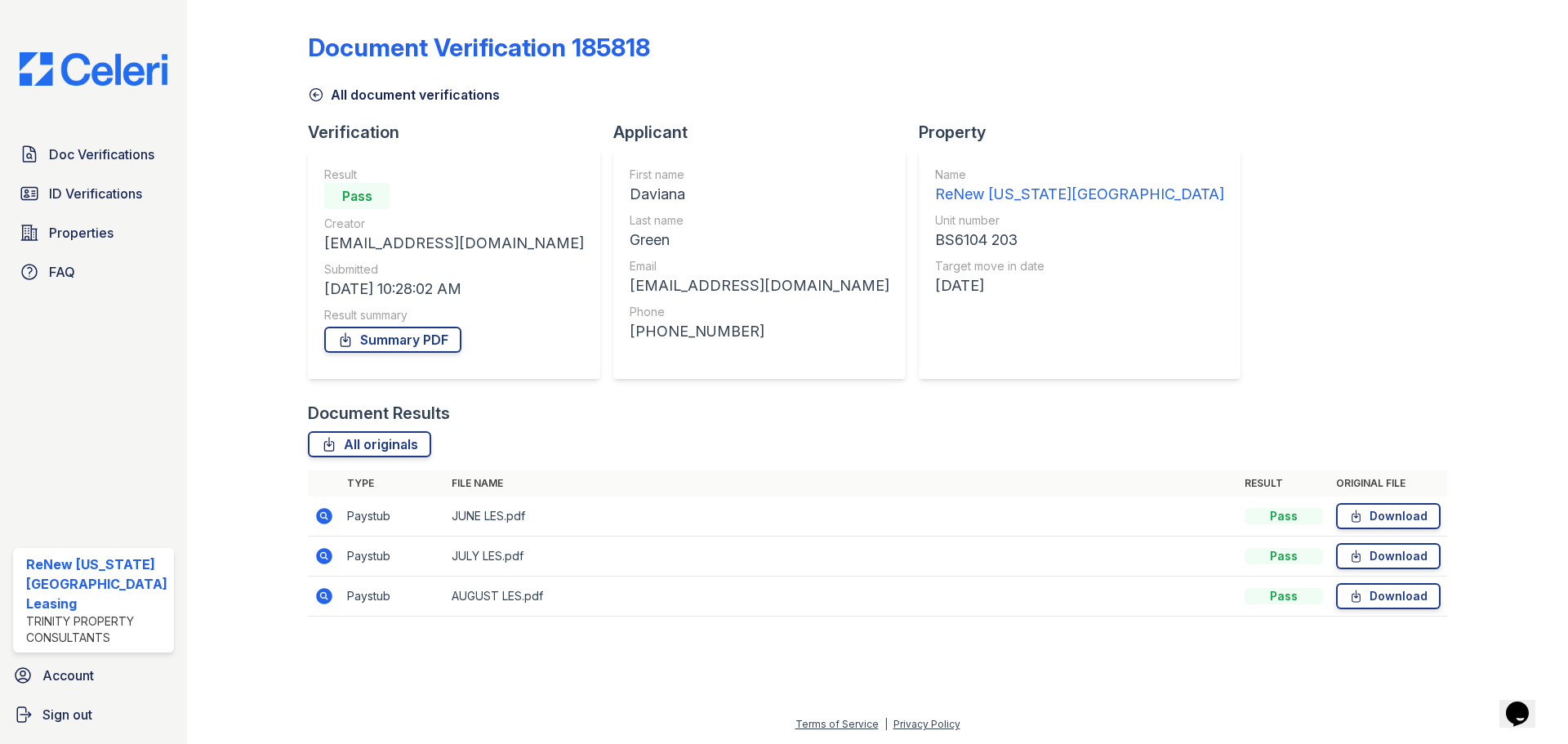
click at [322, 517] on icon at bounding box center [322, 514] width 4 height 4
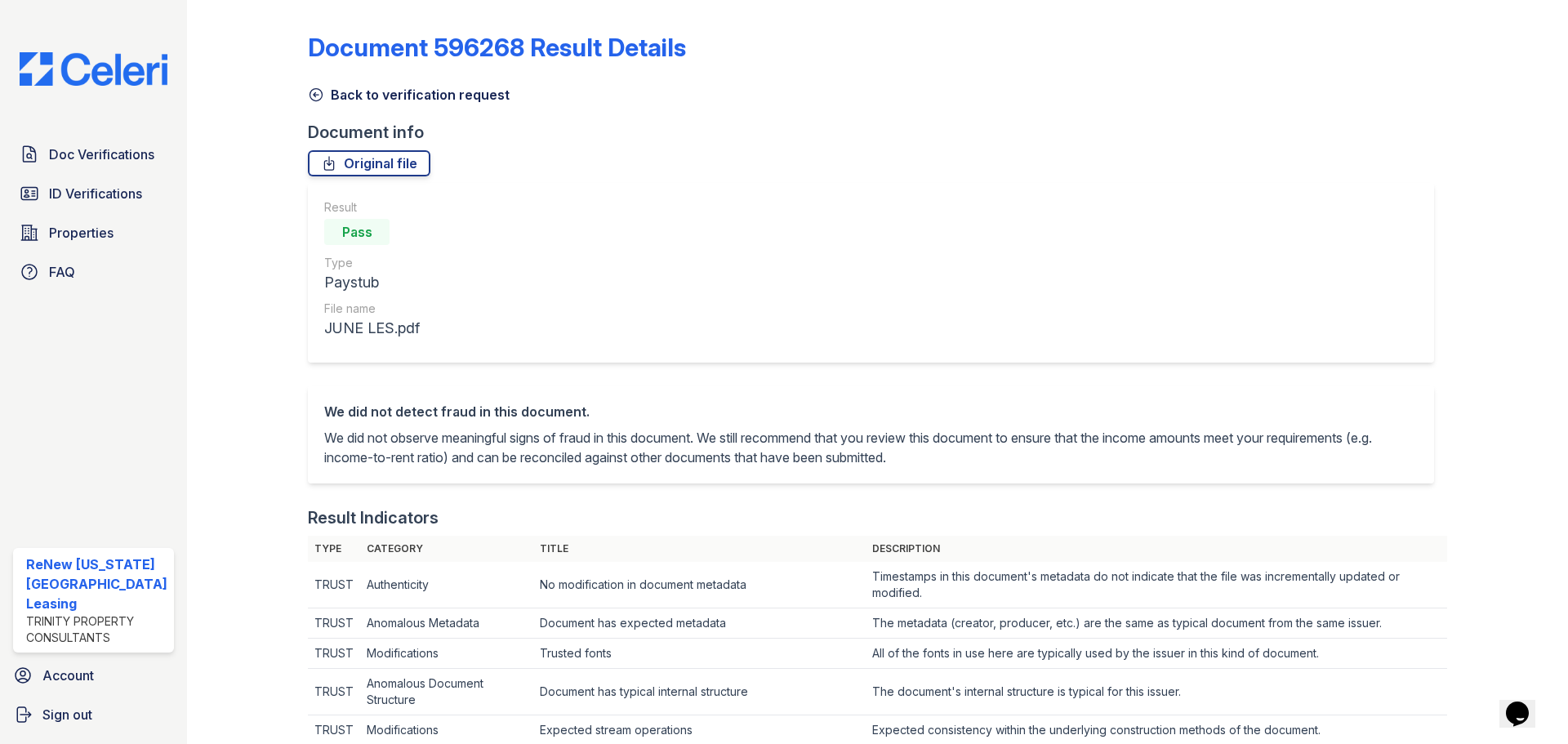
click at [310, 92] on icon at bounding box center [315, 94] width 17 height 17
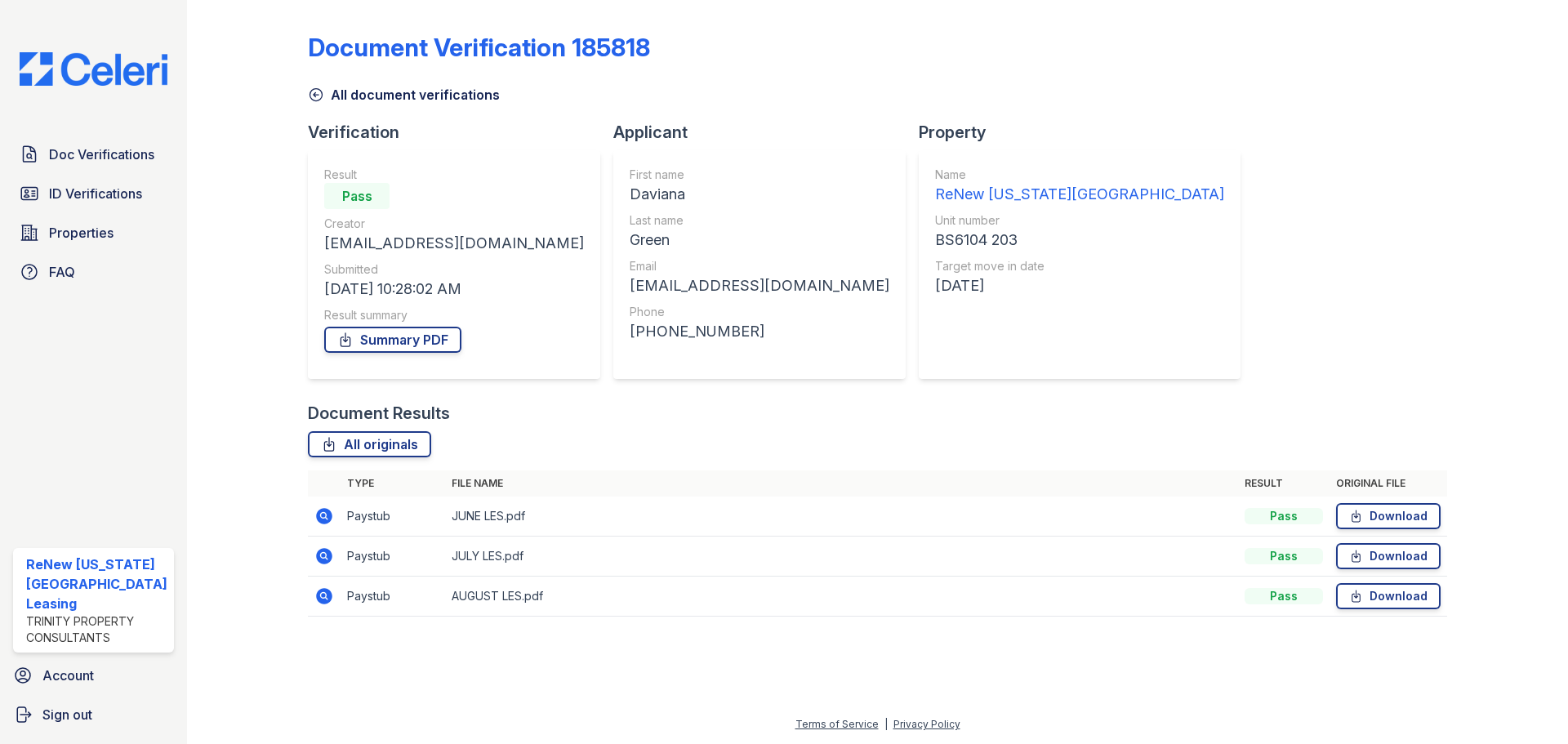
click at [325, 562] on icon at bounding box center [324, 556] width 17 height 17
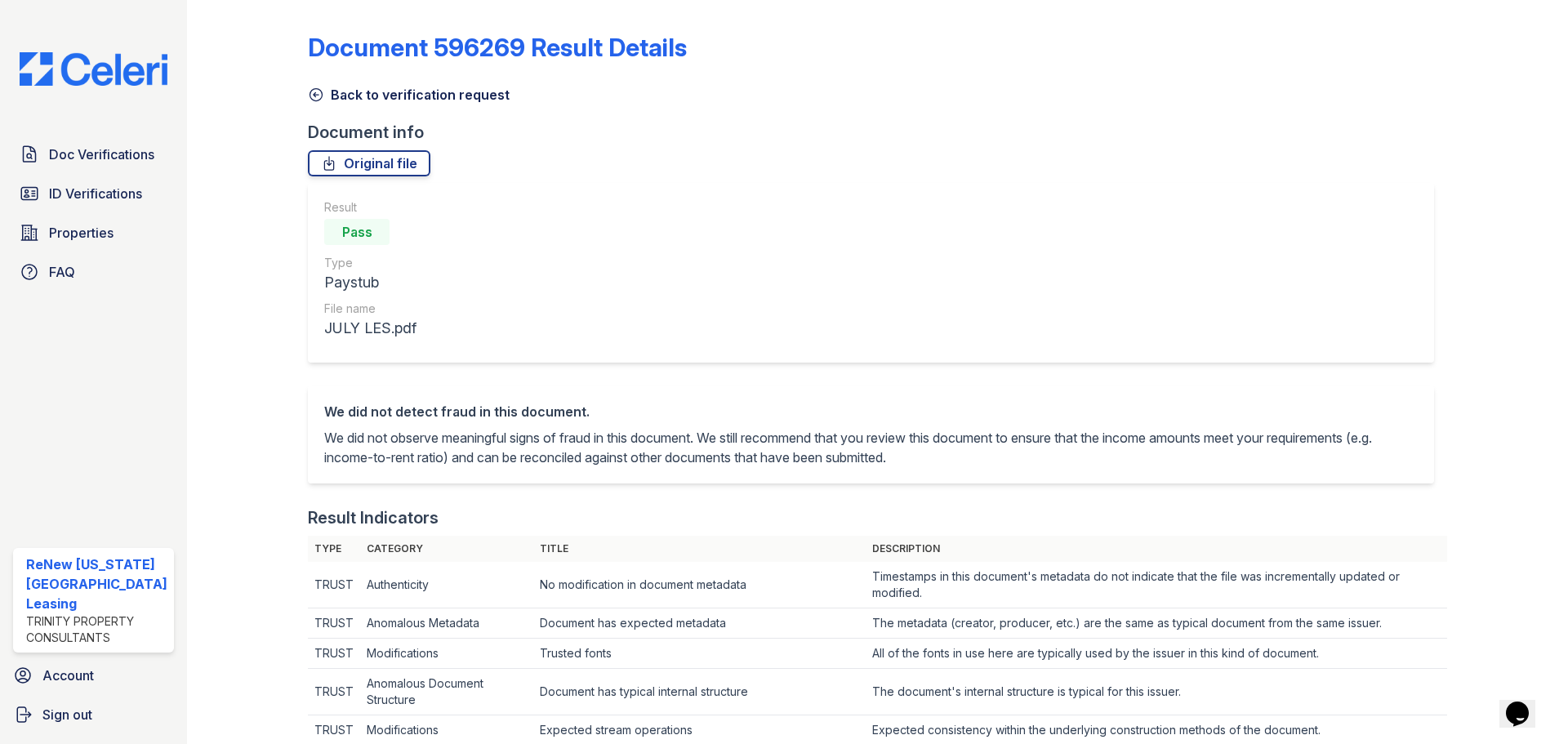
click at [319, 93] on icon at bounding box center [315, 94] width 17 height 17
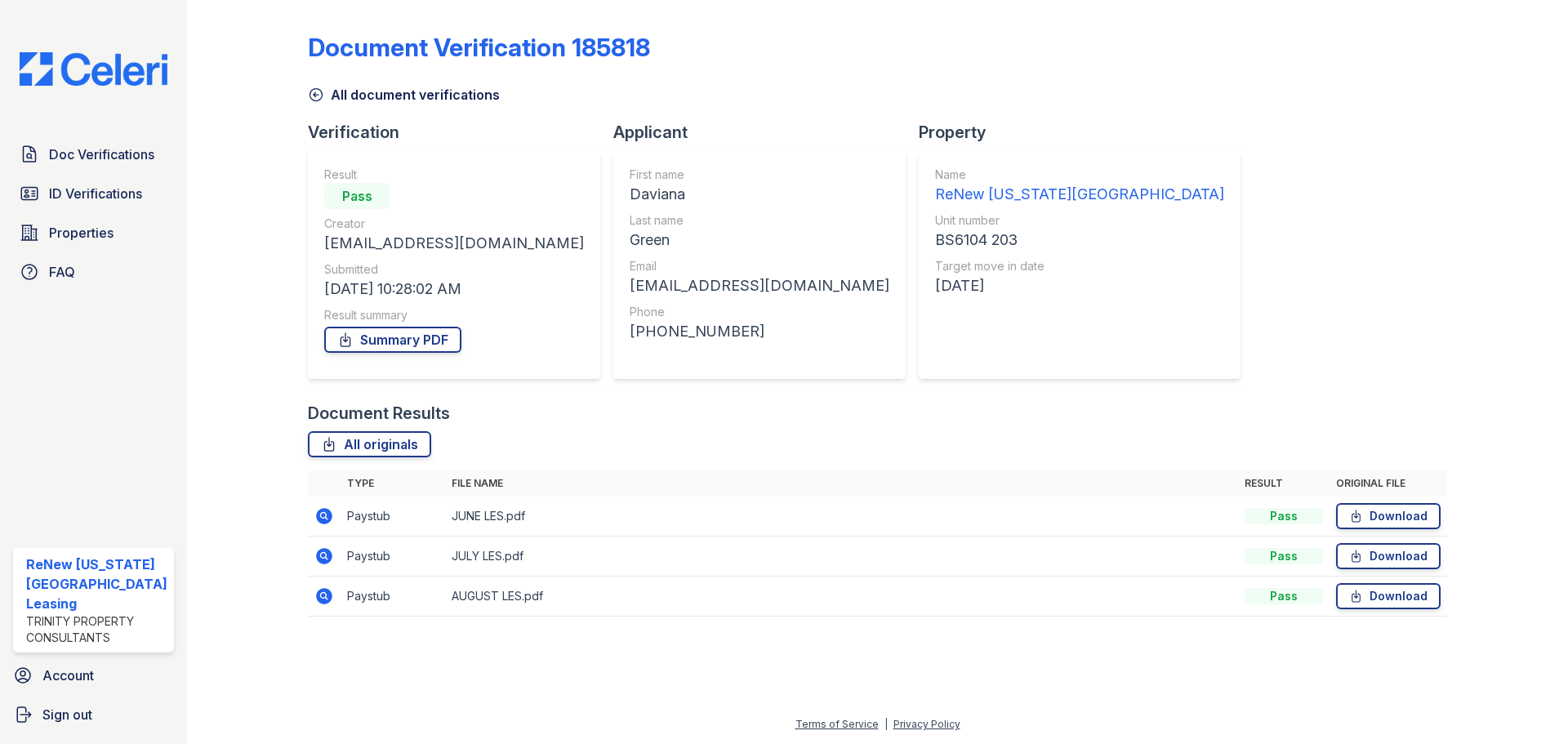
click at [320, 595] on icon at bounding box center [324, 596] width 19 height 19
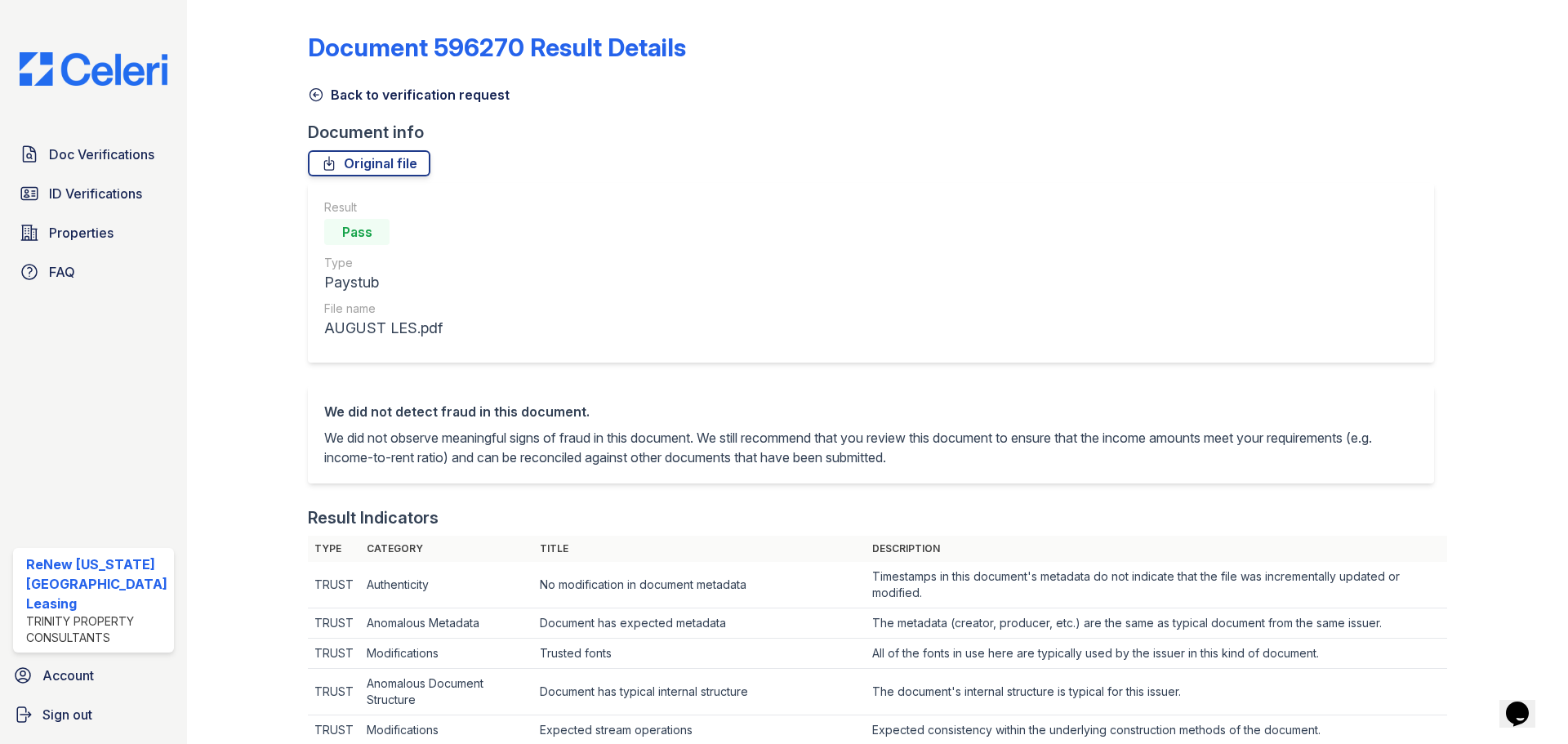
click at [314, 97] on icon at bounding box center [316, 95] width 12 height 12
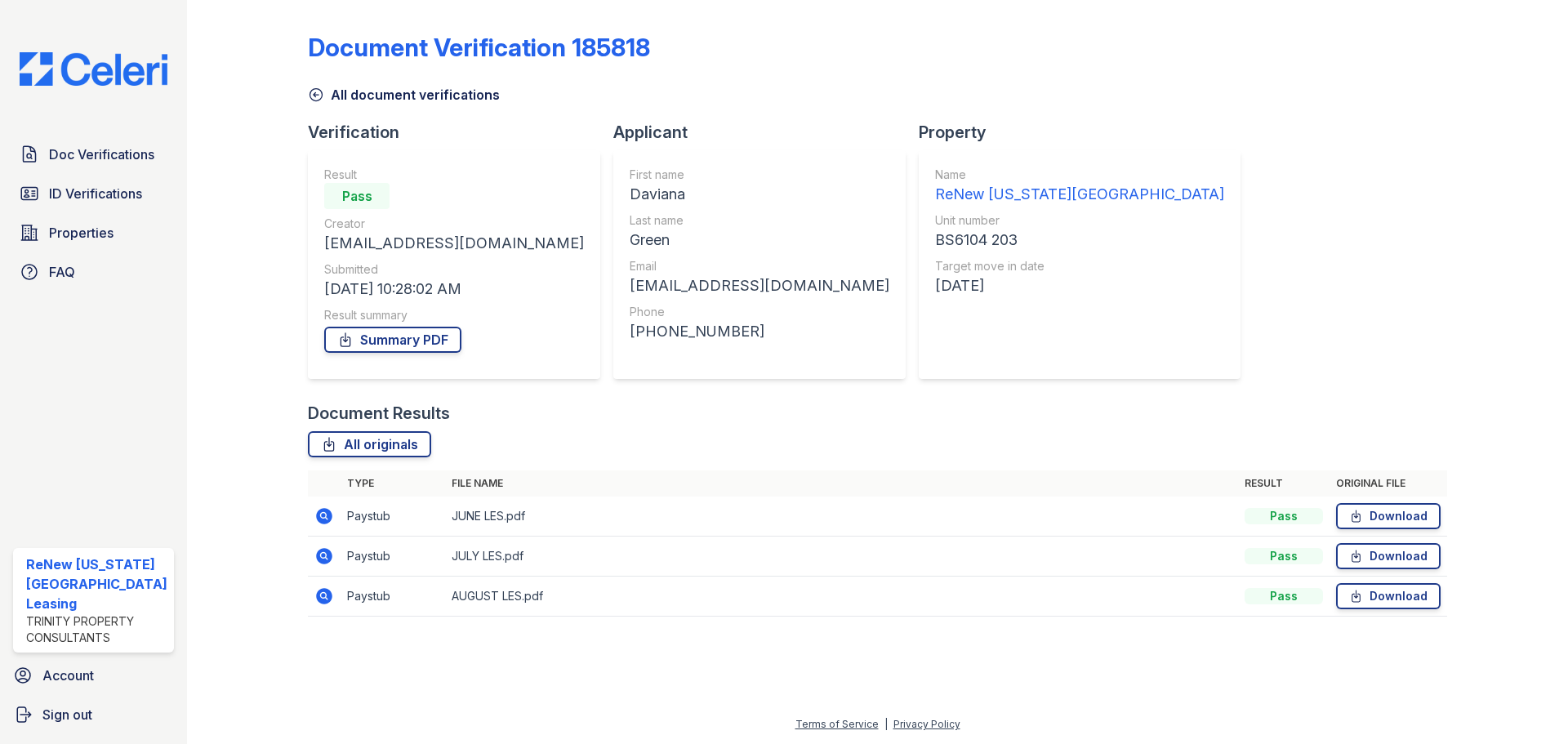
click at [316, 97] on icon at bounding box center [315, 94] width 17 height 17
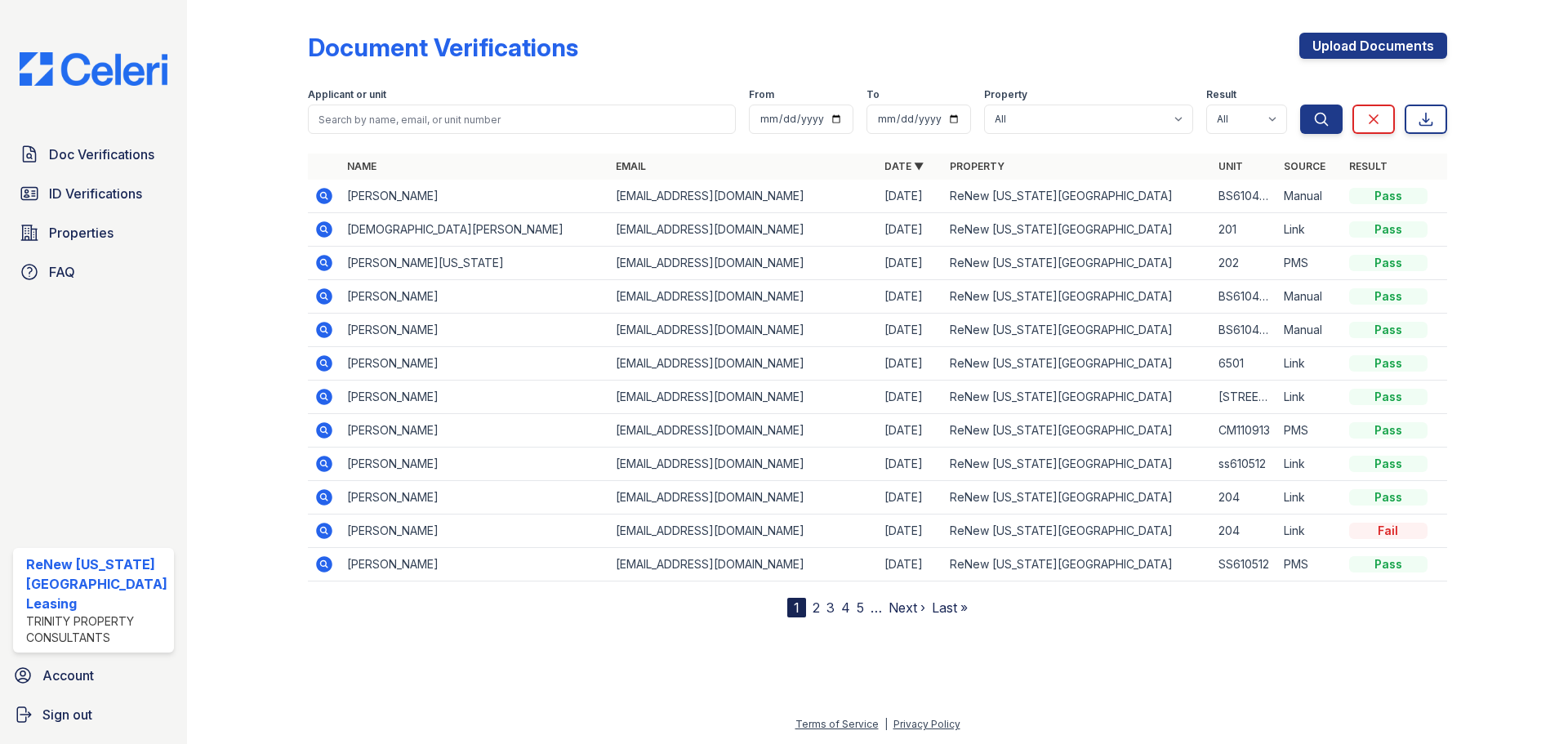
click at [317, 359] on icon at bounding box center [324, 363] width 17 height 17
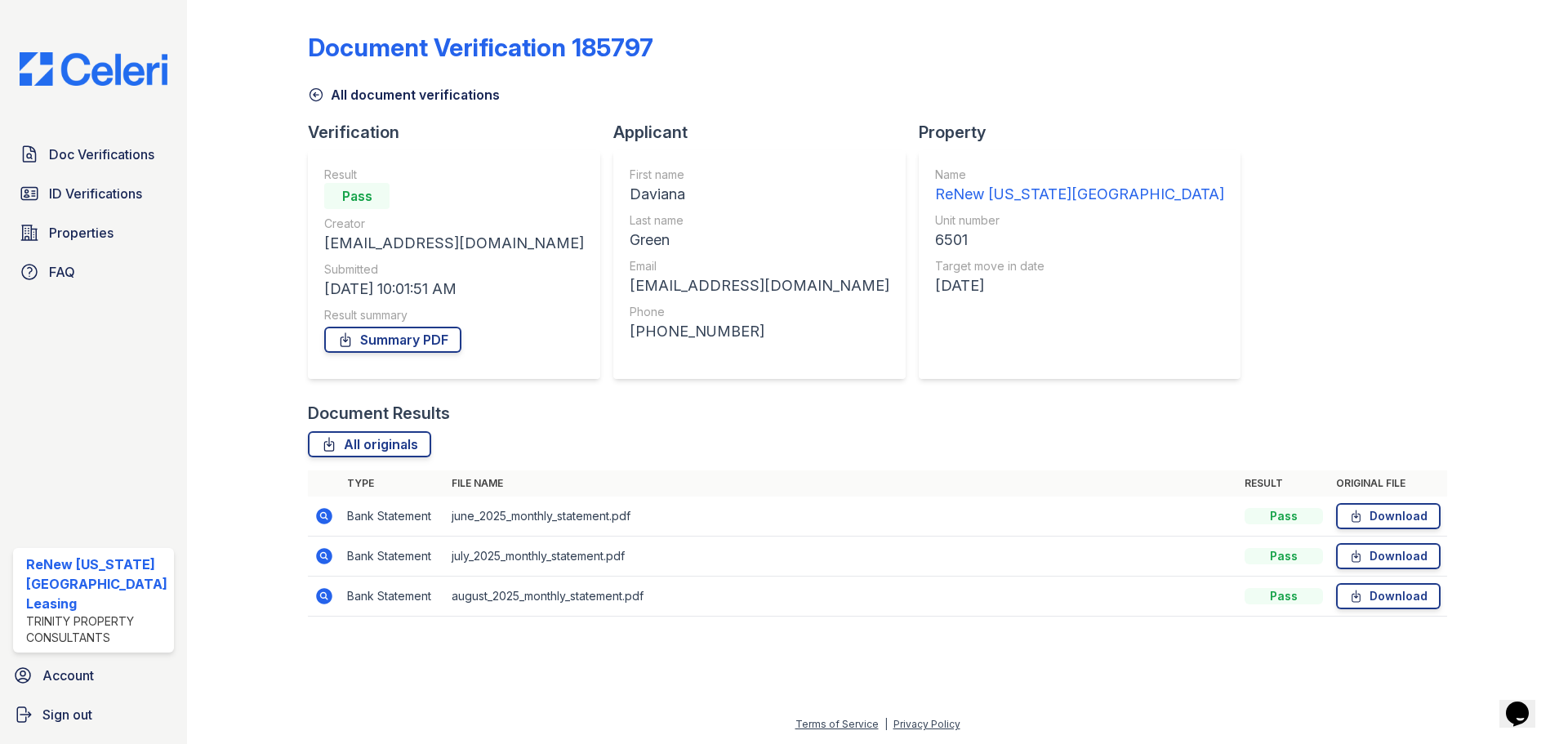
click at [323, 515] on icon at bounding box center [322, 514] width 4 height 4
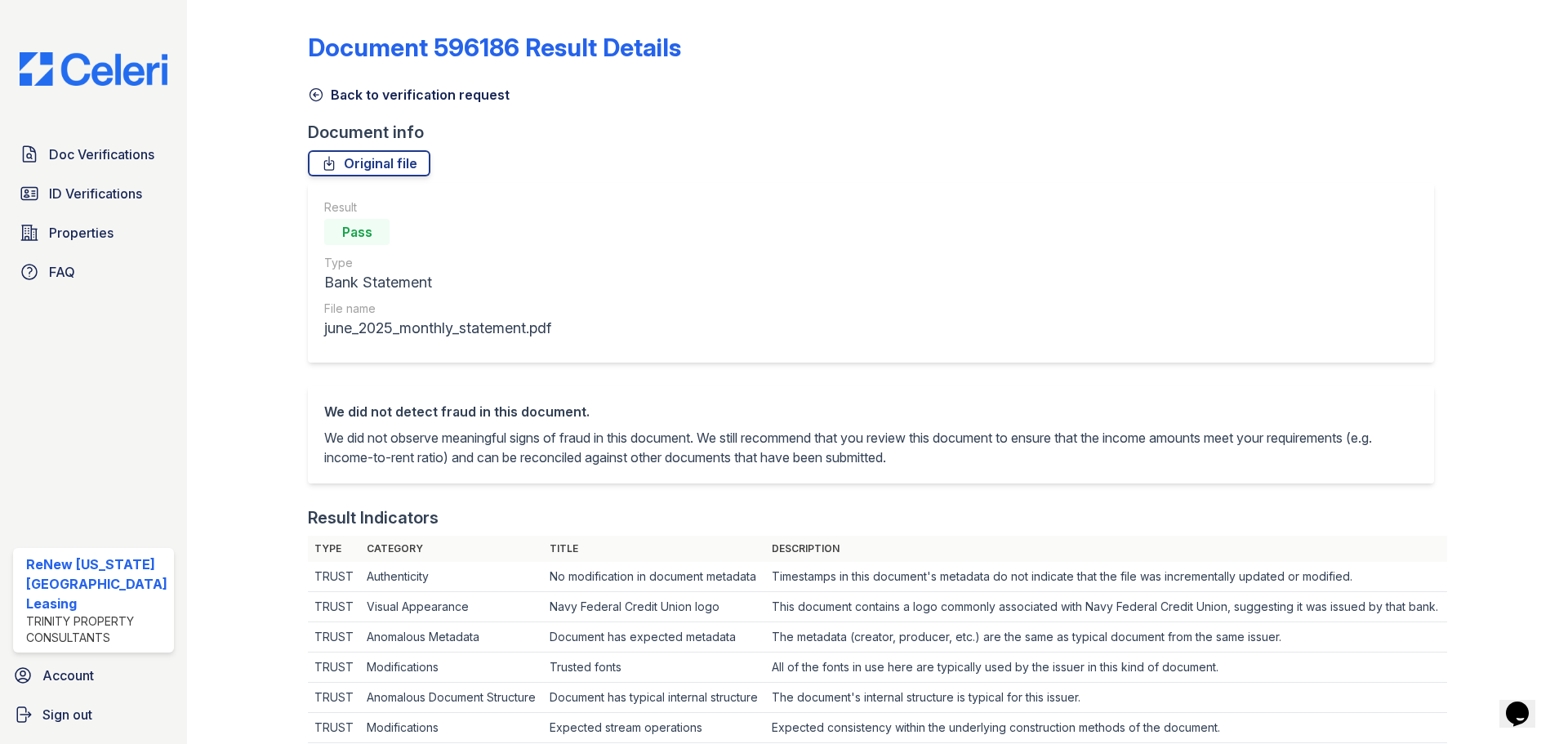
click at [318, 94] on icon at bounding box center [315, 94] width 17 height 17
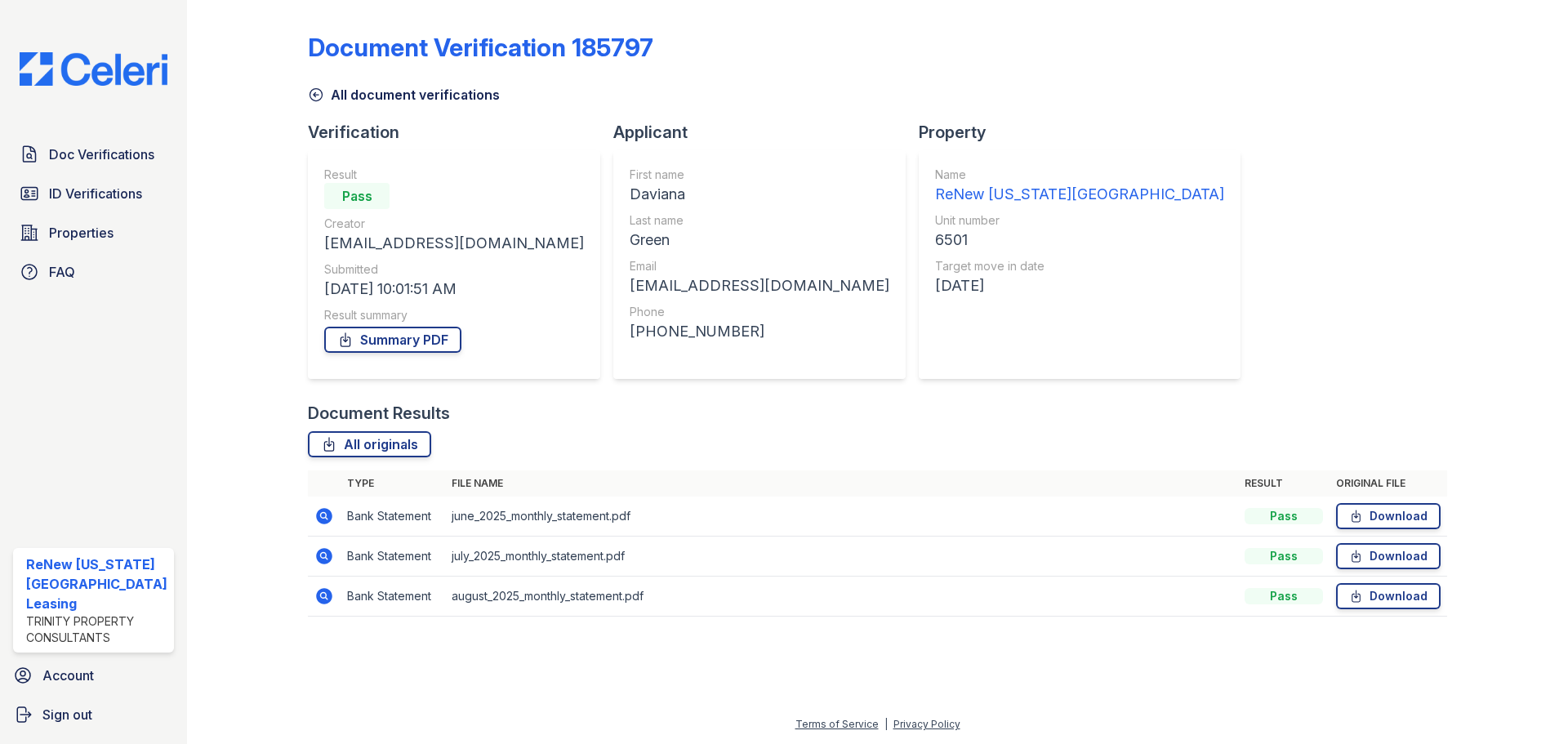
click at [320, 558] on icon at bounding box center [324, 556] width 17 height 17
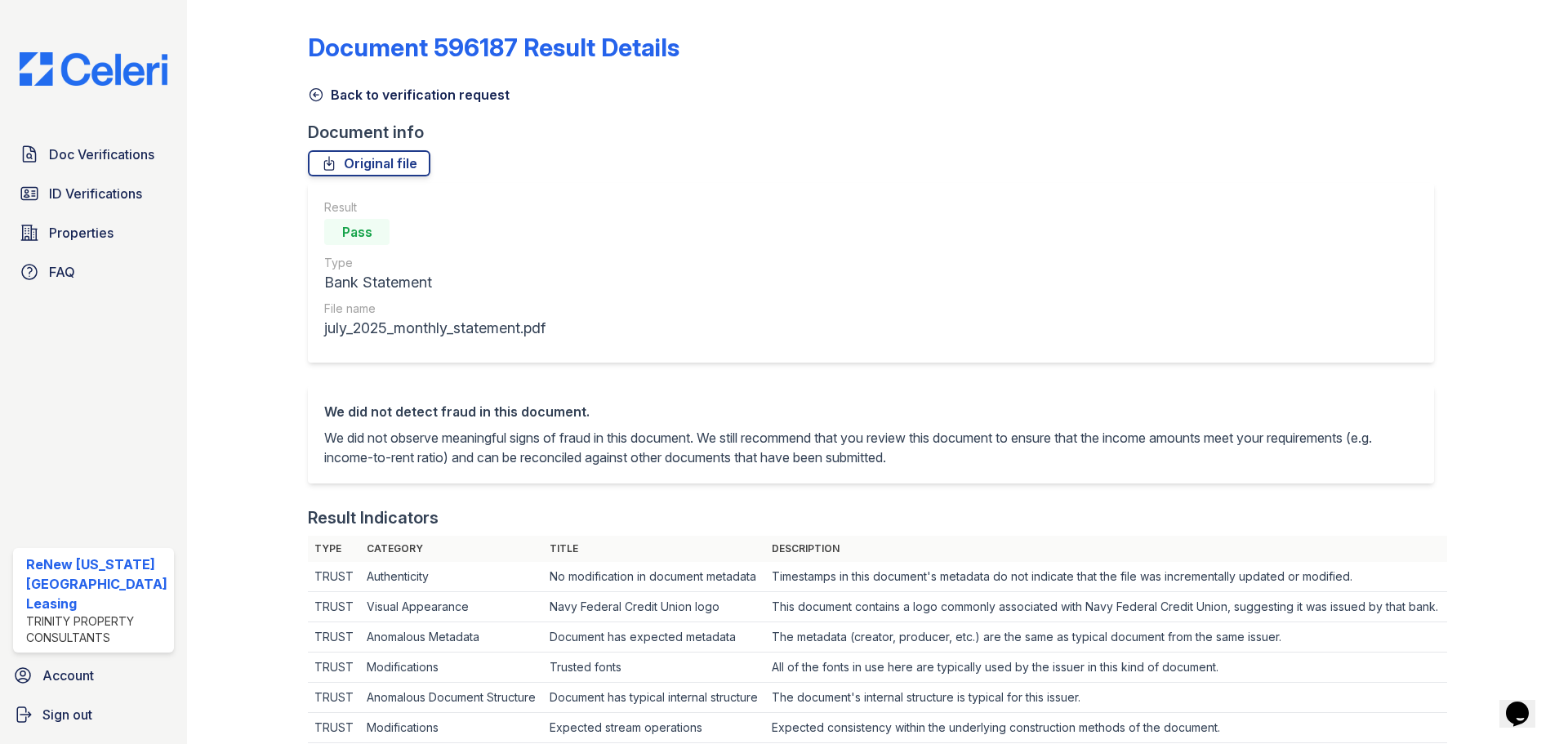
drag, startPoint x: 311, startPoint y: 97, endPoint x: 329, endPoint y: 200, distance: 104.6
click at [311, 97] on icon at bounding box center [315, 94] width 17 height 17
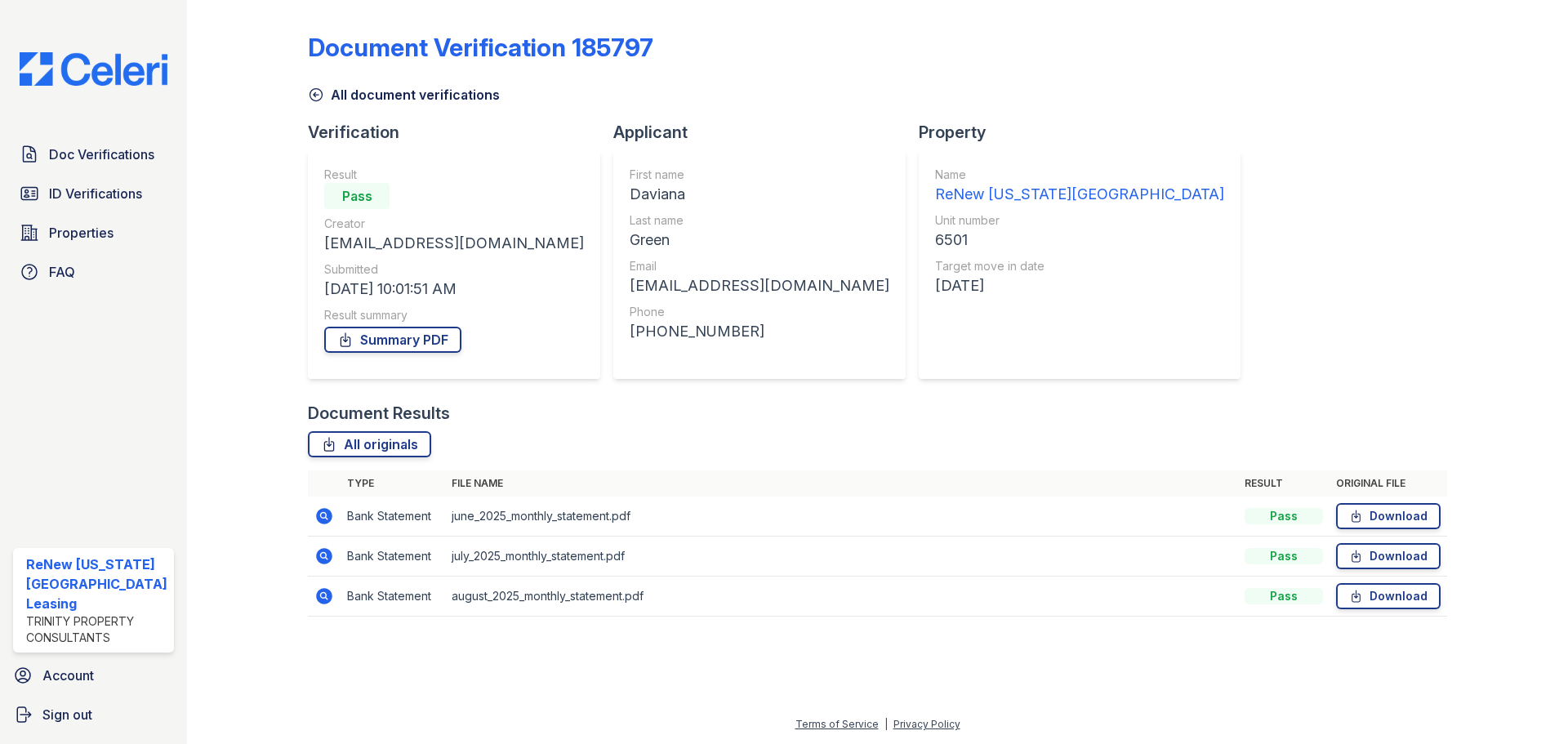
click at [329, 595] on icon at bounding box center [324, 595] width 17 height 17
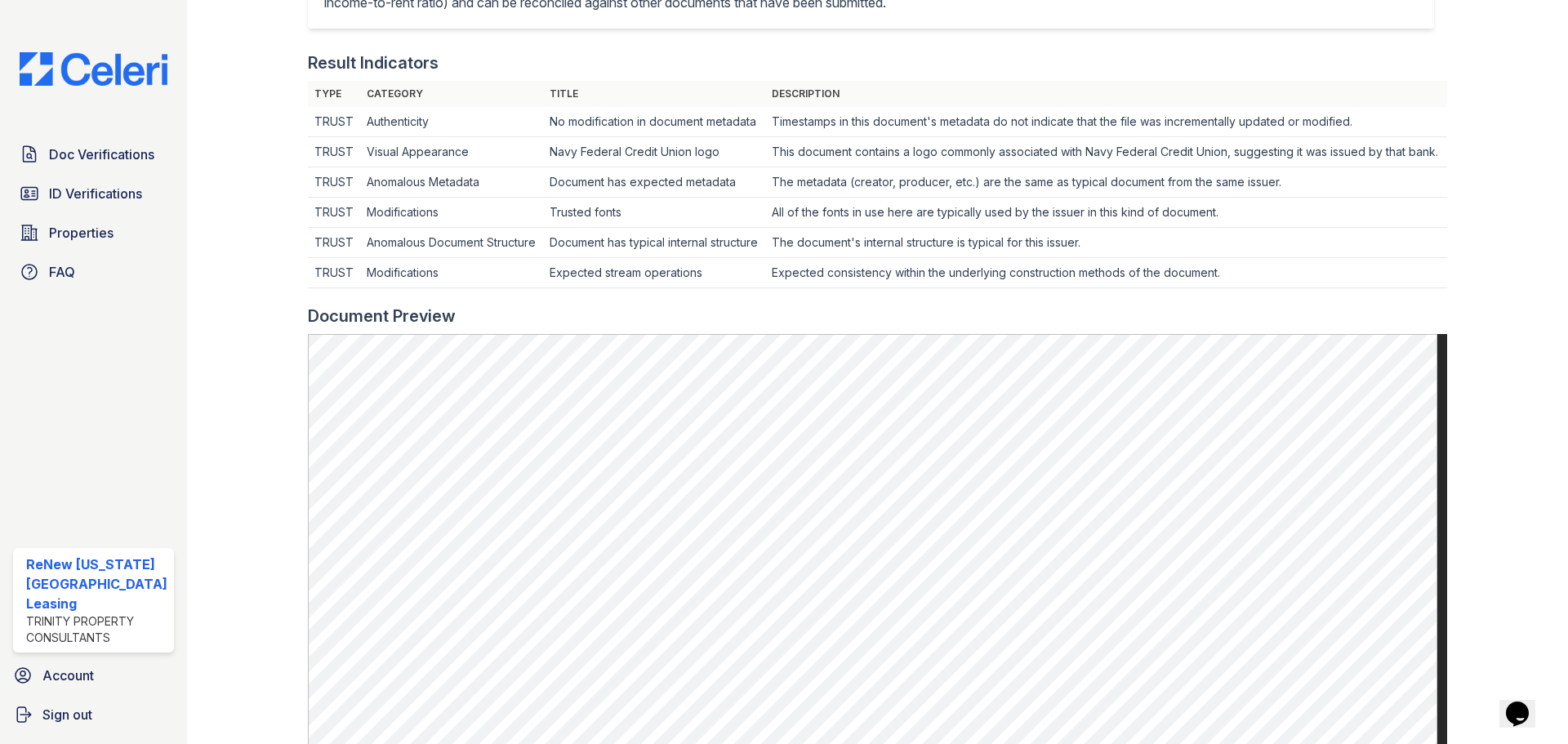
scroll to position [82, 0]
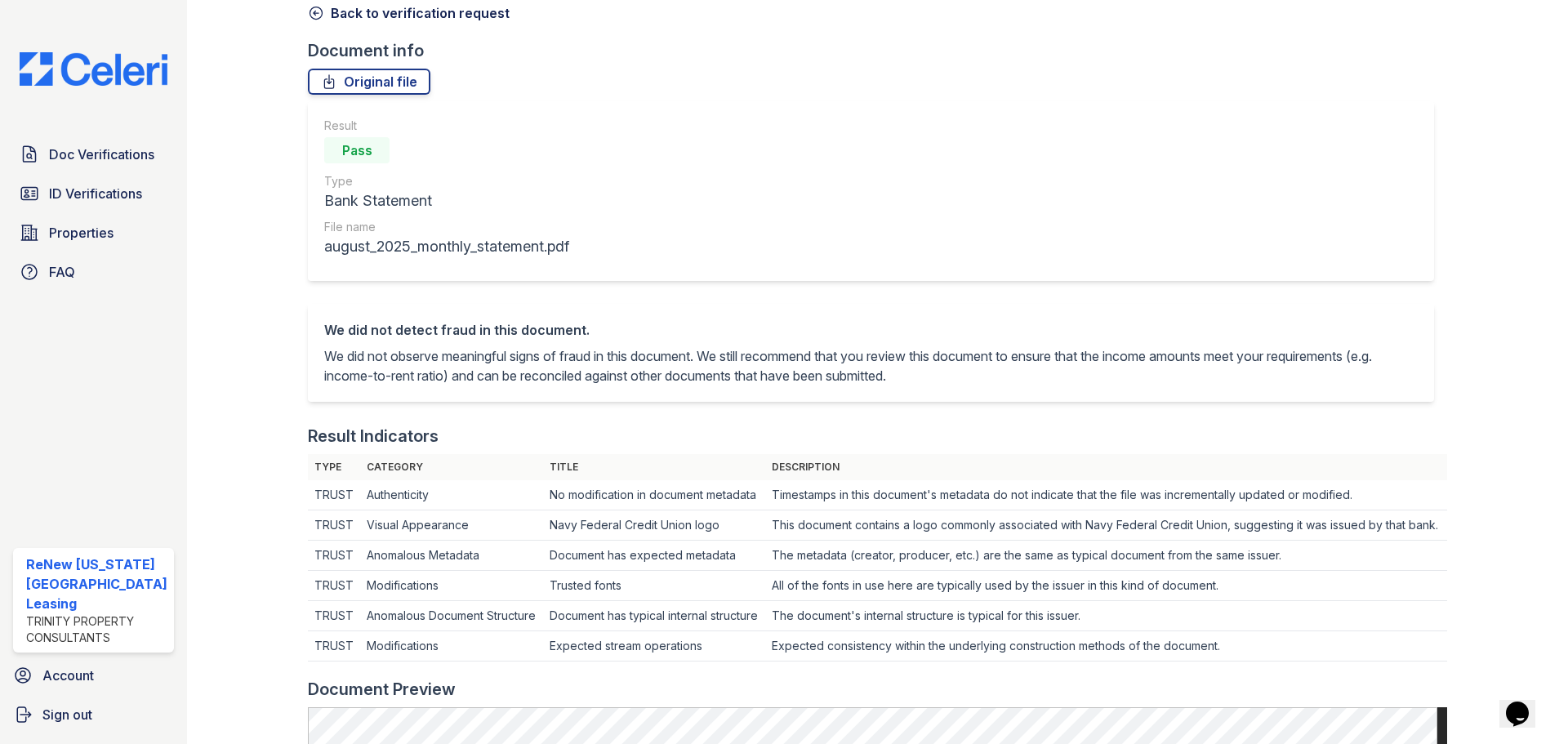
click at [311, 13] on icon at bounding box center [315, 13] width 17 height 17
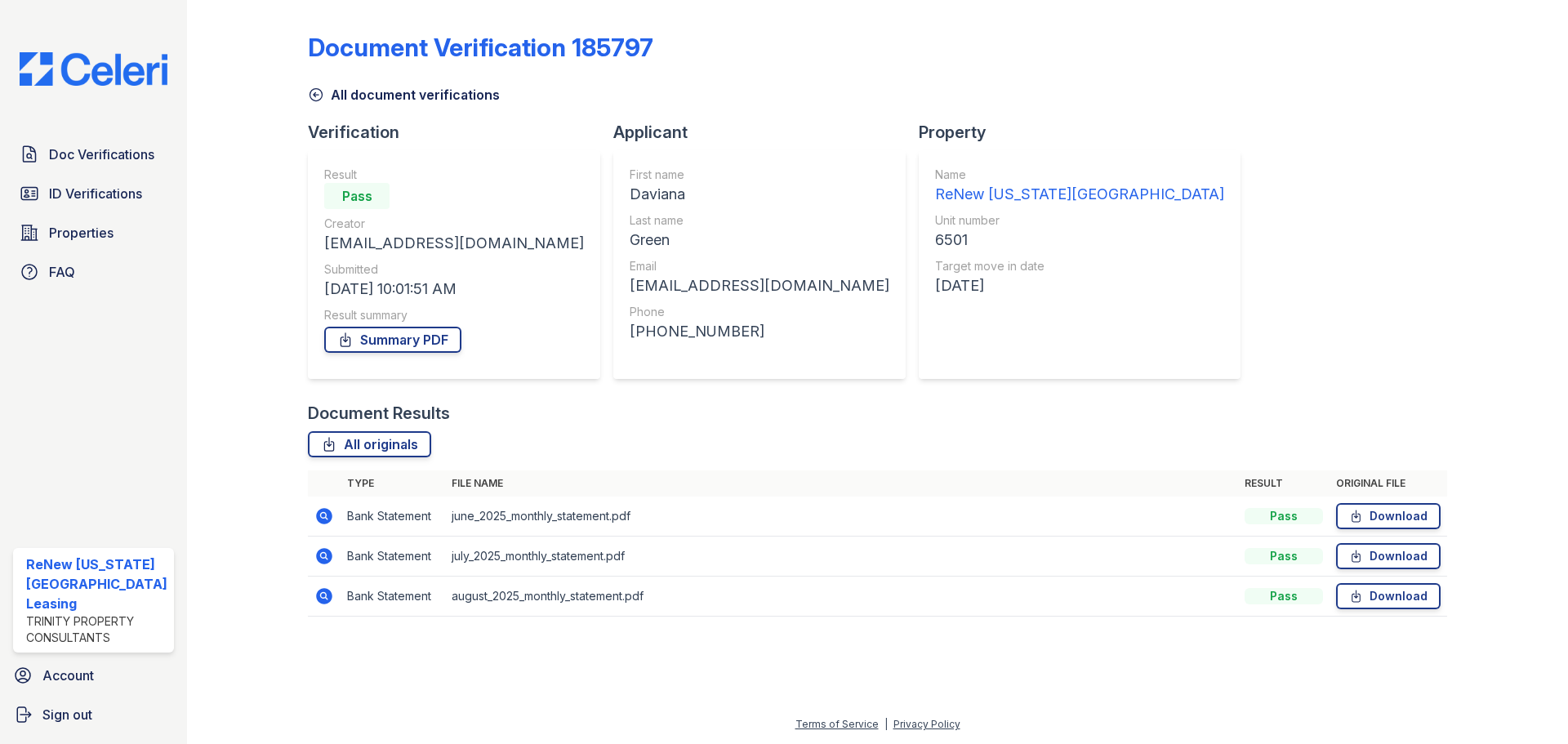
click at [310, 95] on icon at bounding box center [316, 95] width 12 height 12
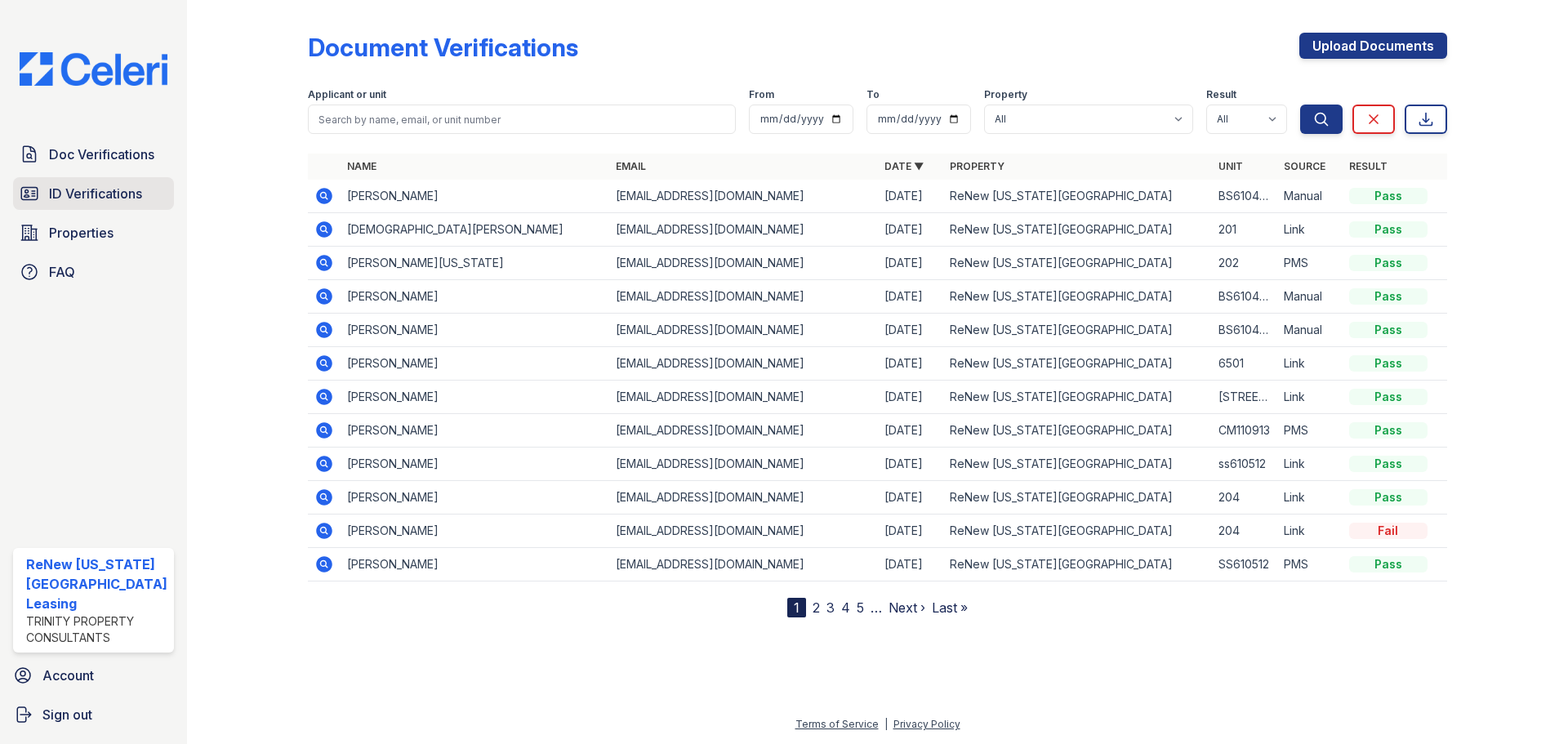
click at [92, 194] on span "ID Verifications" at bounding box center [96, 194] width 93 height 19
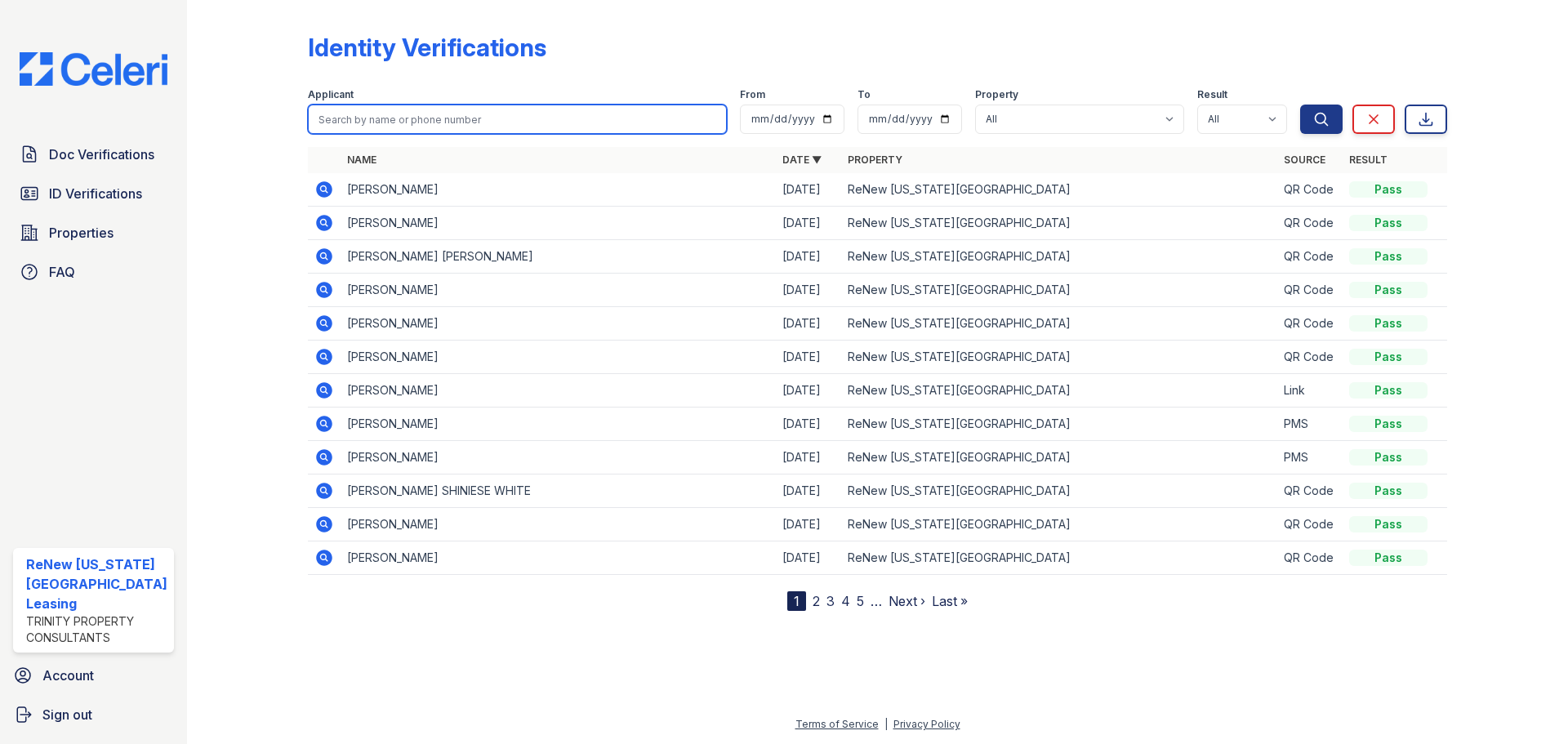
click at [376, 115] on input "search" at bounding box center [517, 119] width 419 height 29
type input "daviana"
click at [1300, 105] on button "Search" at bounding box center [1321, 119] width 42 height 29
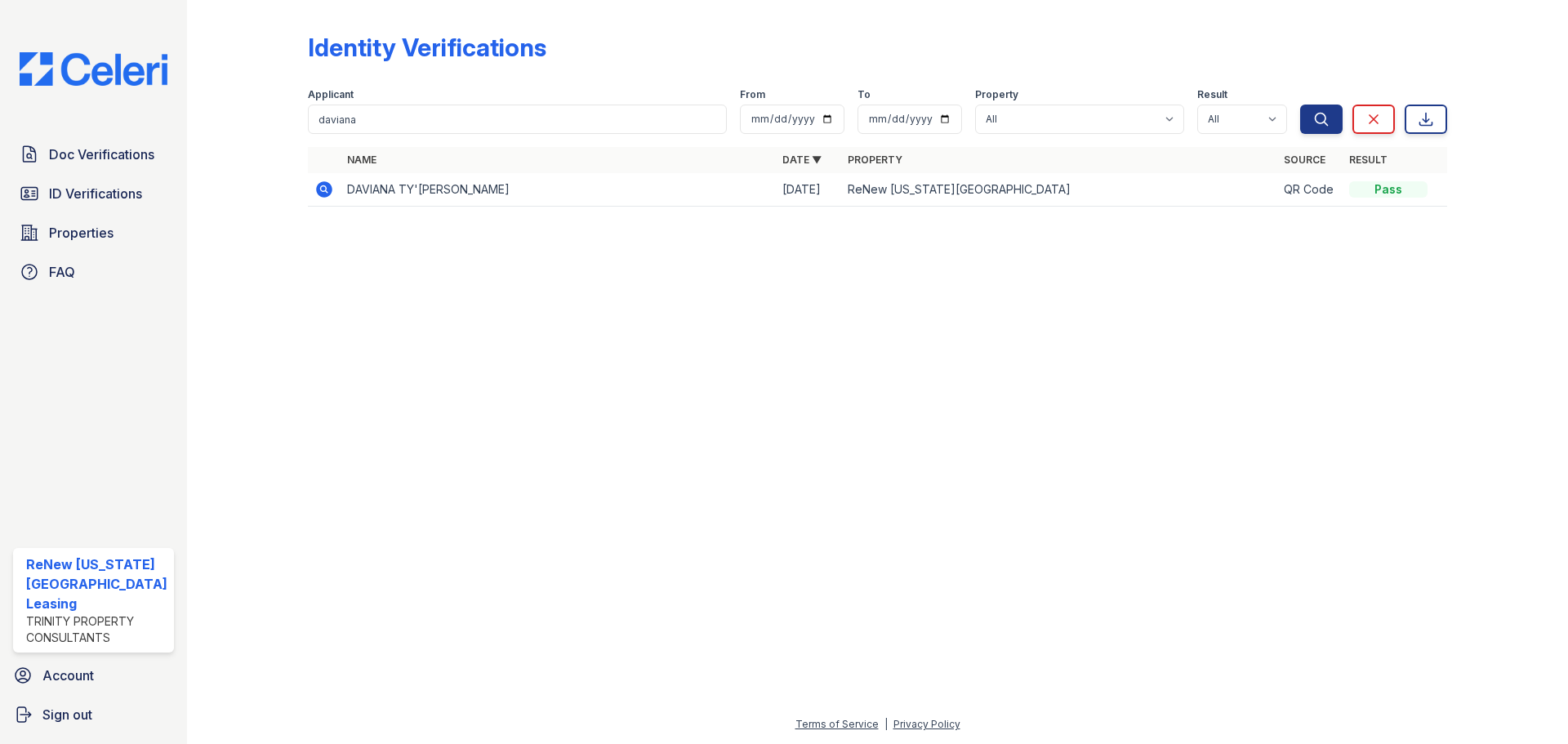
click at [322, 190] on icon at bounding box center [324, 189] width 19 height 19
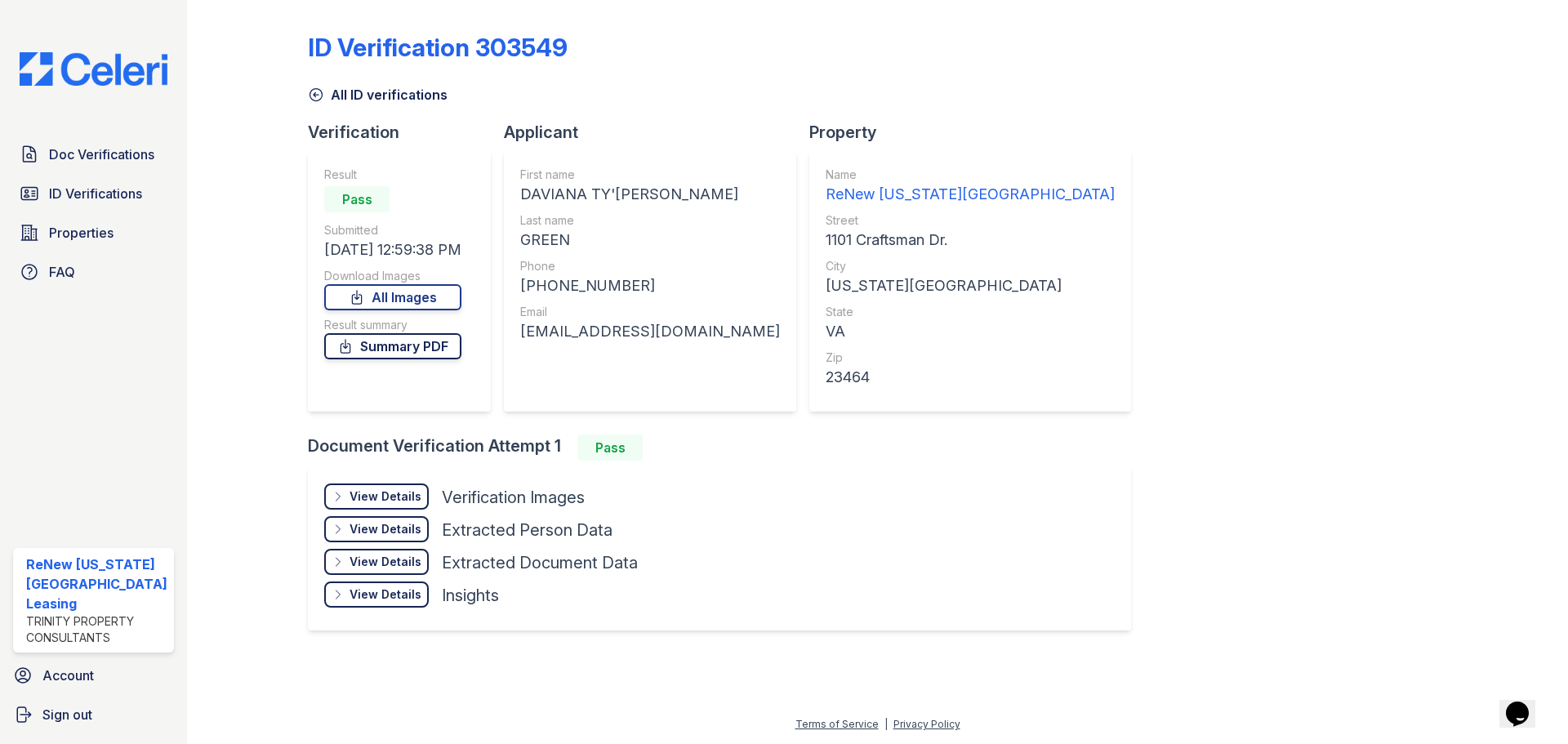
click at [403, 352] on link "Summary PDF" at bounding box center [393, 346] width 137 height 26
click at [388, 488] on div "View Details" at bounding box center [386, 496] width 72 height 17
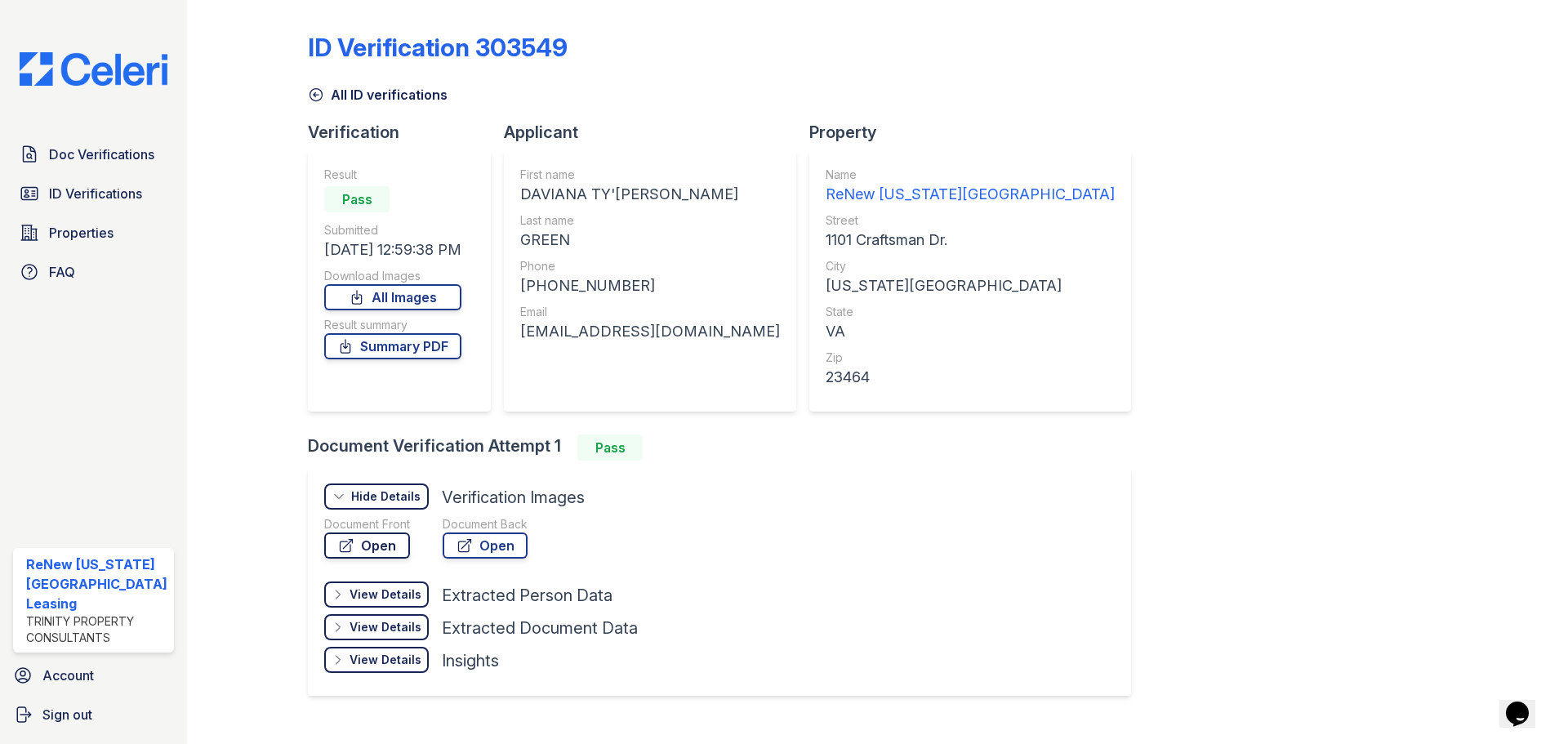
click at [388, 542] on link "Open" at bounding box center [366, 545] width 85 height 26
click at [317, 87] on icon at bounding box center [315, 94] width 17 height 17
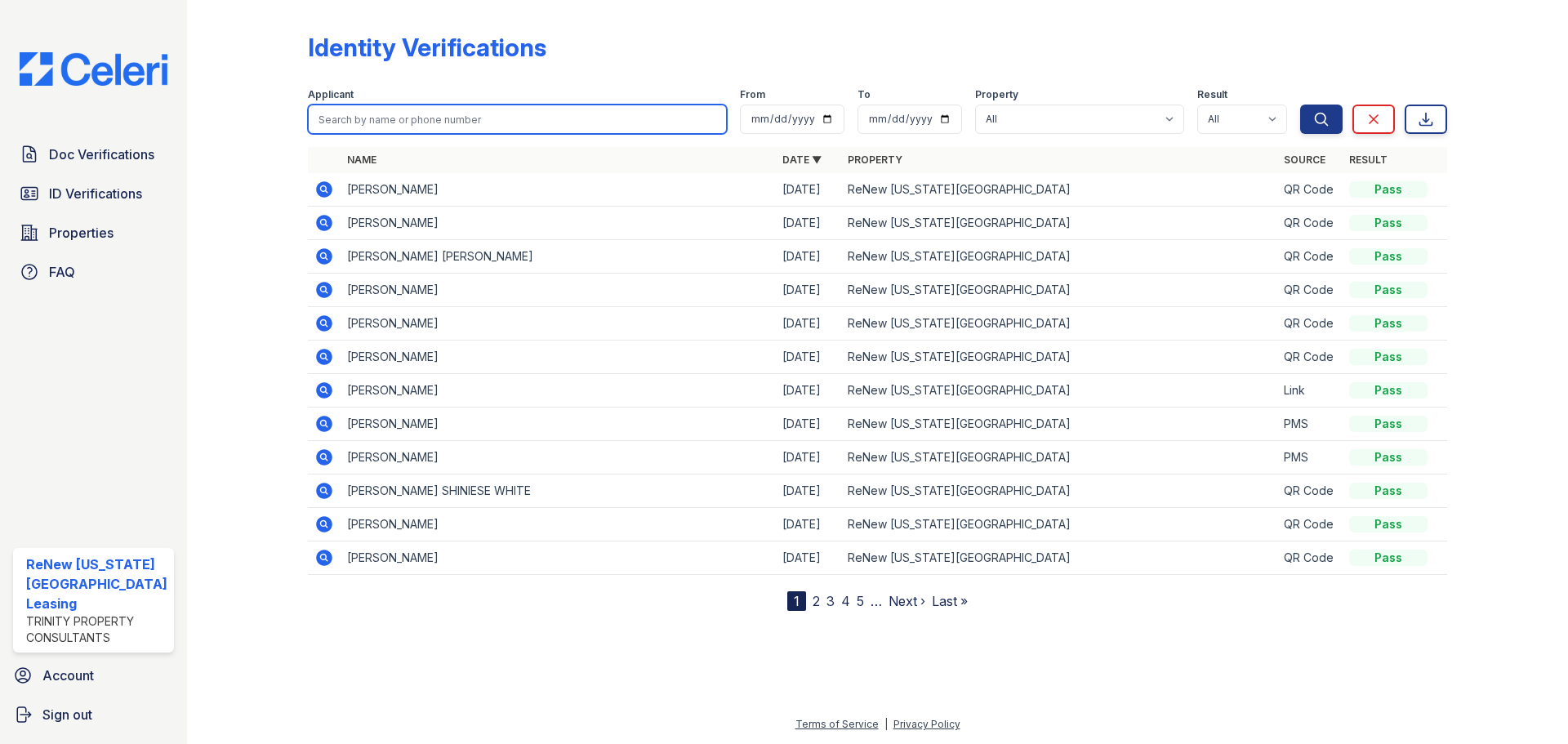
click at [353, 107] on input "search" at bounding box center [517, 119] width 419 height 29
type input "[PERSON_NAME]"
click at [1300, 105] on button "Search" at bounding box center [1321, 119] width 42 height 29
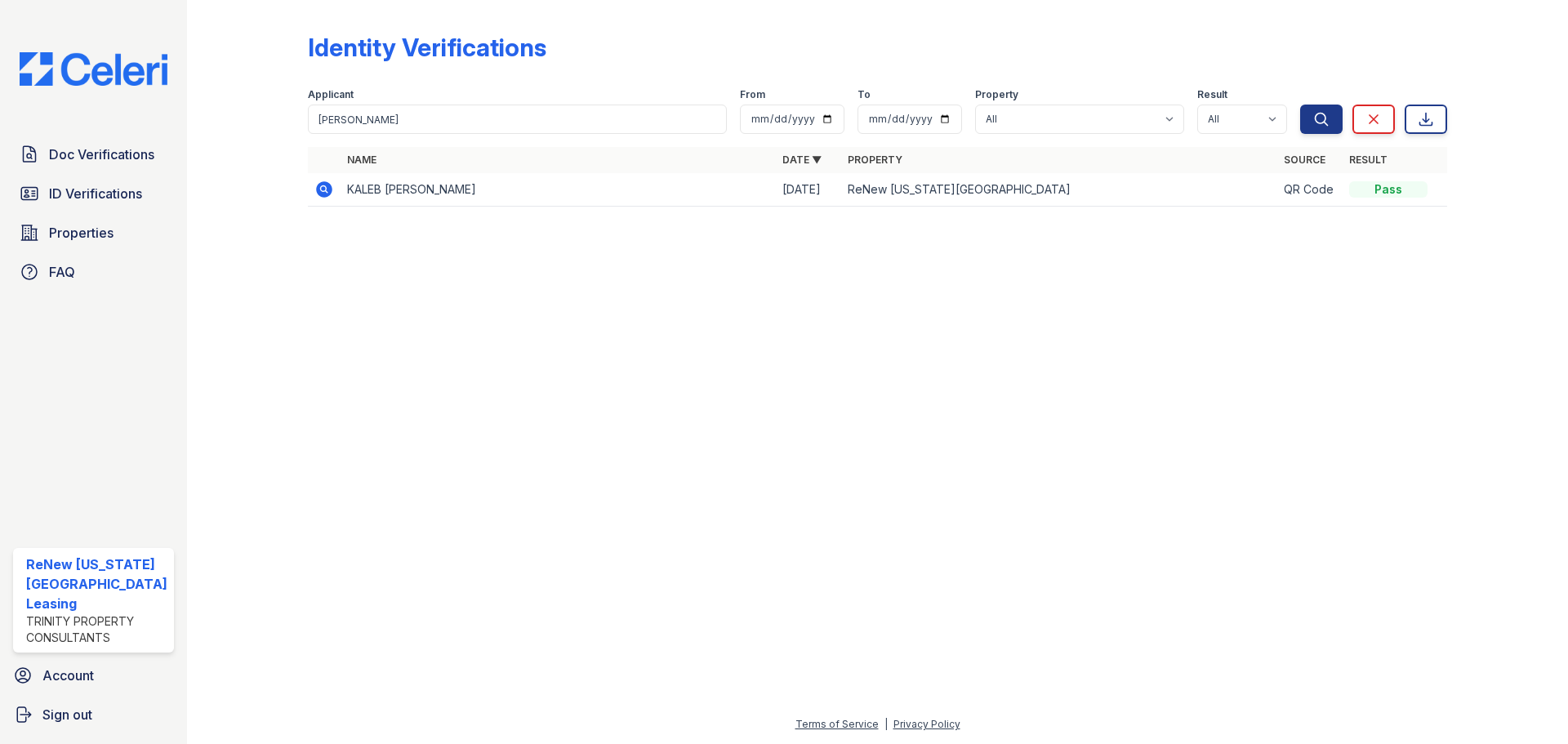
click at [322, 193] on icon at bounding box center [324, 189] width 17 height 17
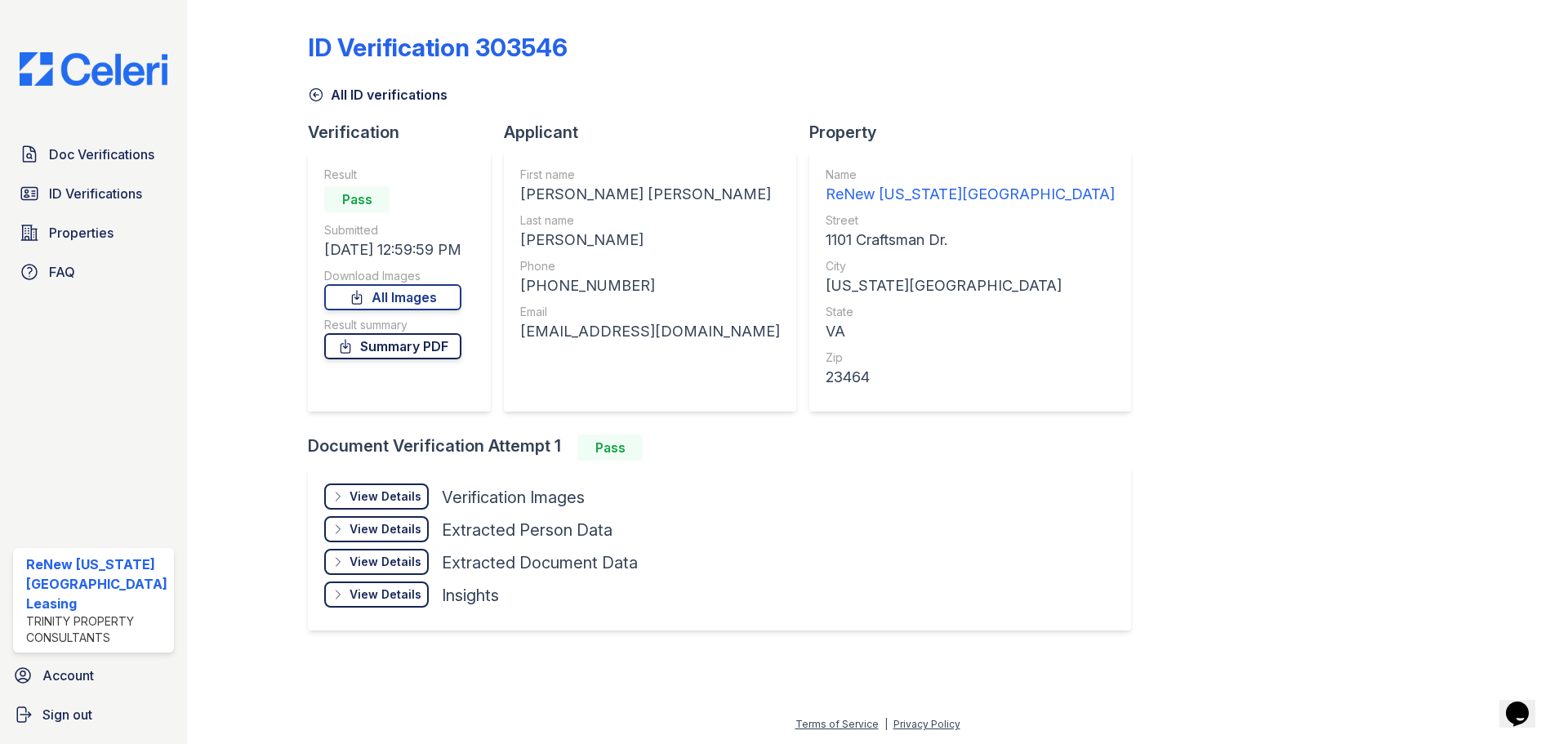
click at [414, 346] on link "Summary PDF" at bounding box center [393, 346] width 137 height 26
click at [359, 490] on div "View Details" at bounding box center [386, 496] width 72 height 17
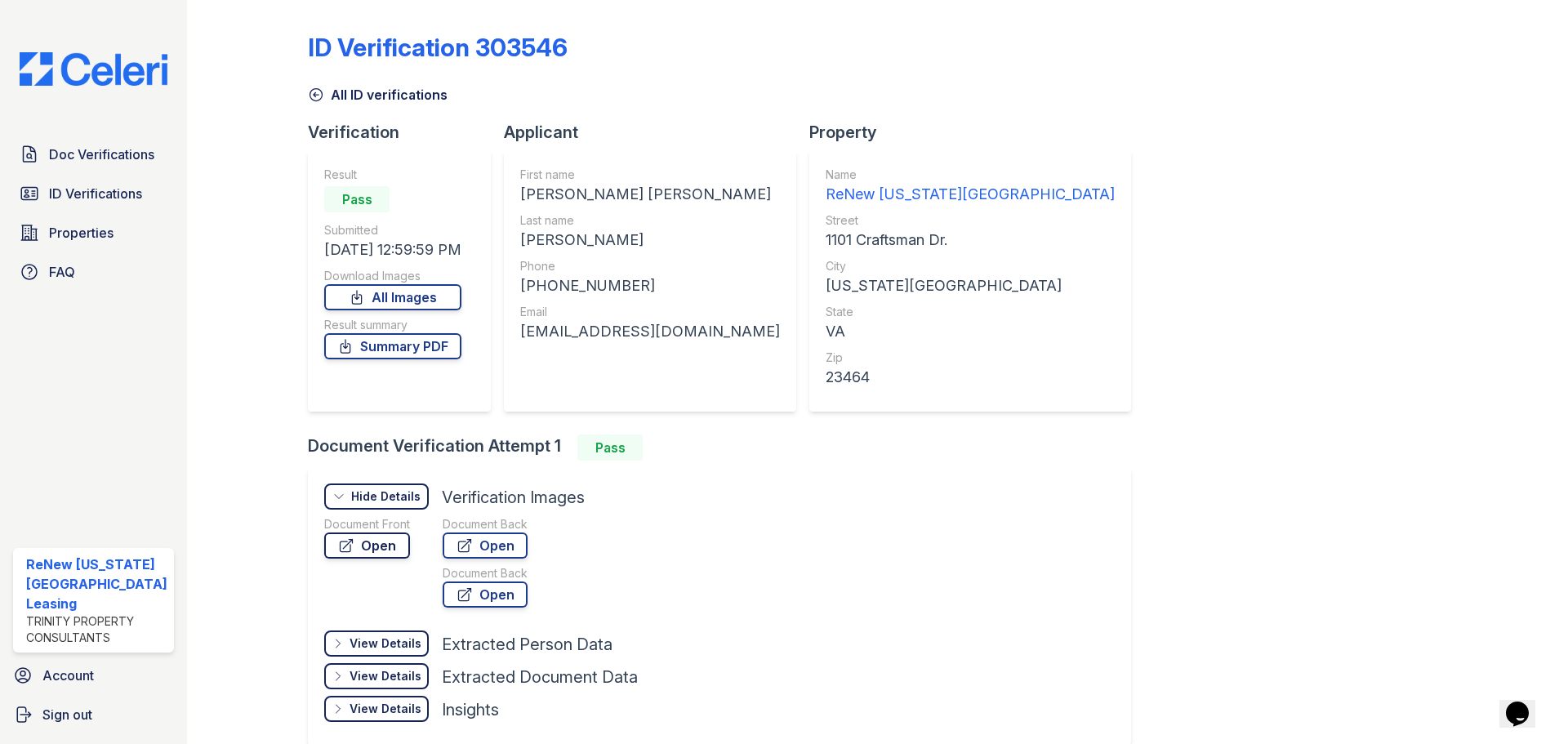
click at [384, 538] on link "Open" at bounding box center [366, 545] width 85 height 26
